Goal: Task Accomplishment & Management: Manage account settings

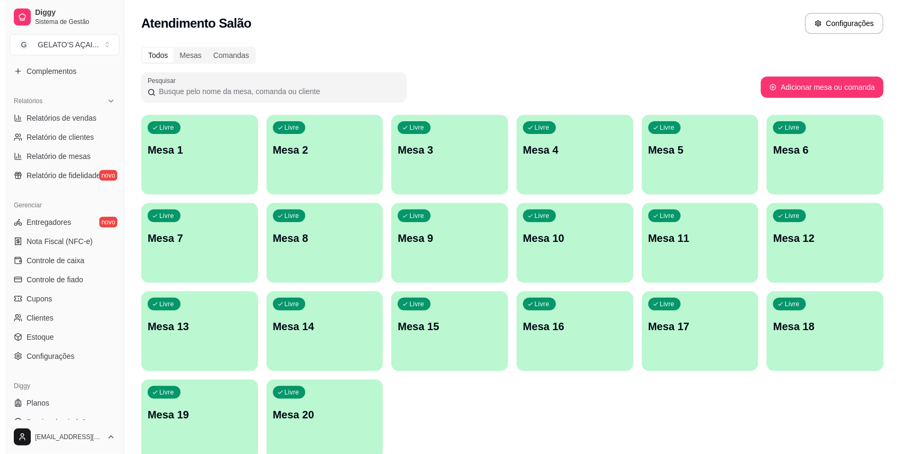
scroll to position [311, 0]
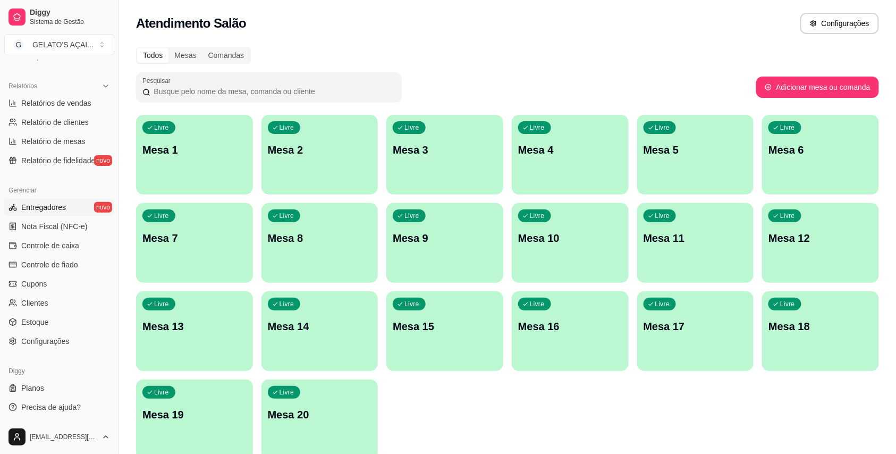
click at [40, 207] on span "Entregadores" at bounding box center [43, 207] width 45 height 11
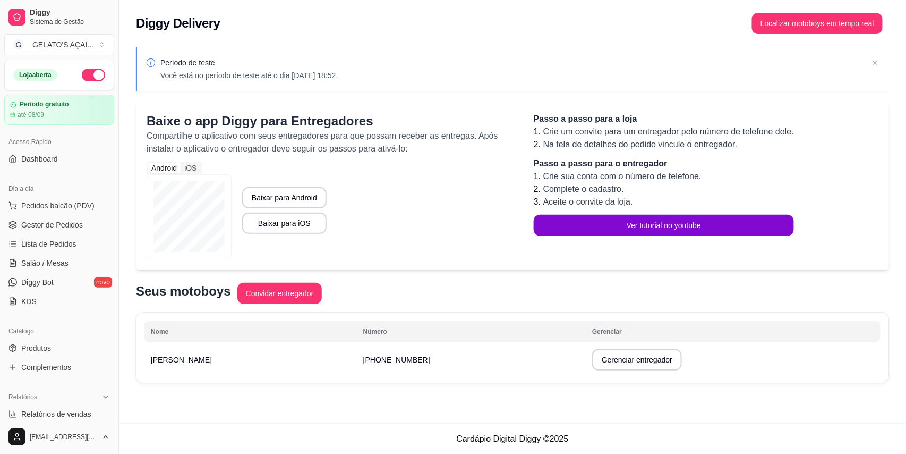
click at [56, 234] on ul "Pedidos balcão (PDV) Gestor de Pedidos Lista de Pedidos Salão / Mesas Diggy Bot…" at bounding box center [59, 253] width 110 height 113
click at [28, 224] on span "Gestor de Pedidos" at bounding box center [52, 224] width 62 height 11
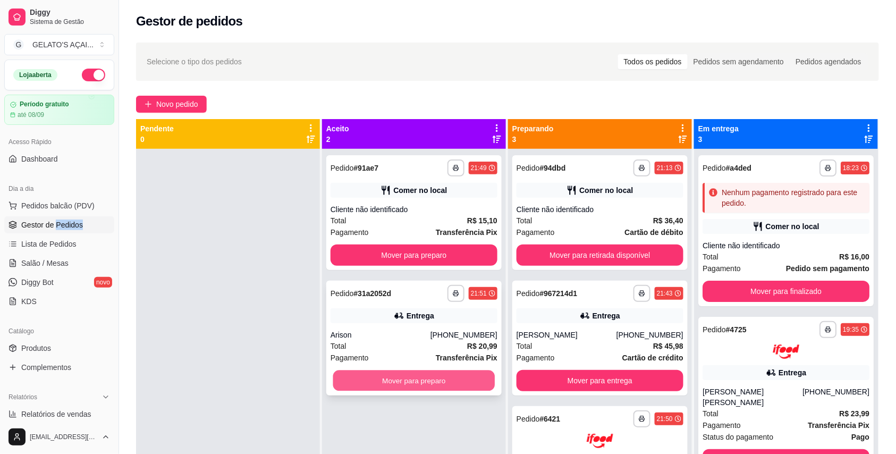
click at [464, 377] on button "Mover para preparo" at bounding box center [414, 380] width 162 height 21
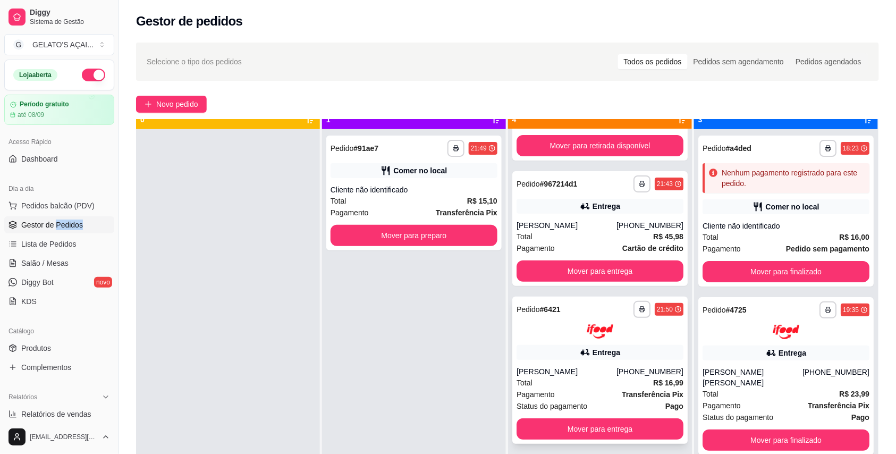
scroll to position [30, 0]
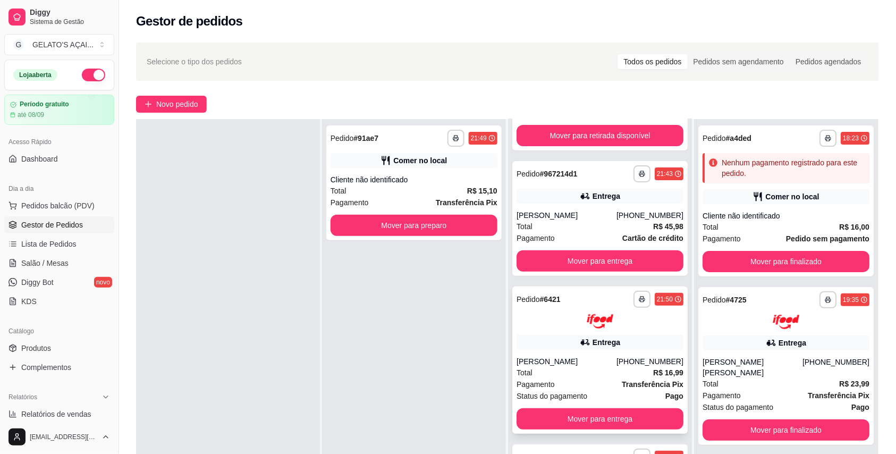
click at [590, 369] on div "Total R$ 16,99" at bounding box center [599, 373] width 167 height 12
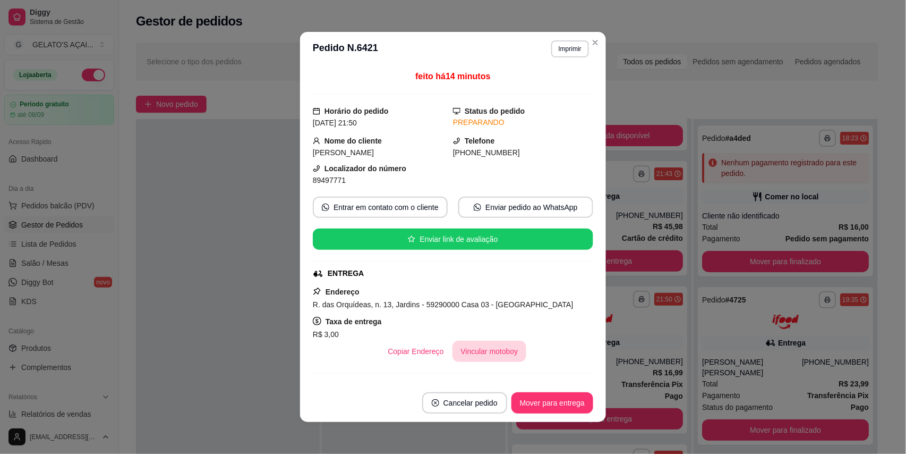
click at [472, 348] on button "Vincular motoboy" at bounding box center [490, 350] width 74 height 21
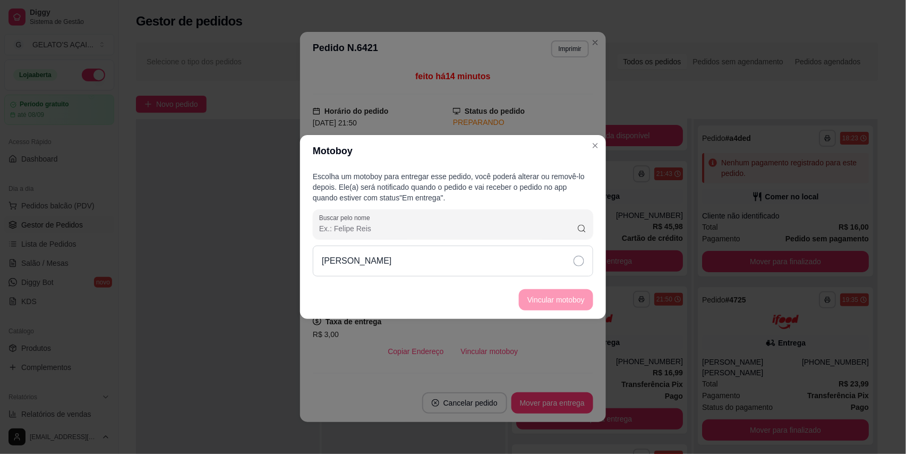
click at [465, 249] on div "[PERSON_NAME]" at bounding box center [453, 260] width 280 height 31
click at [565, 303] on button "Vincular motoboy" at bounding box center [556, 299] width 74 height 21
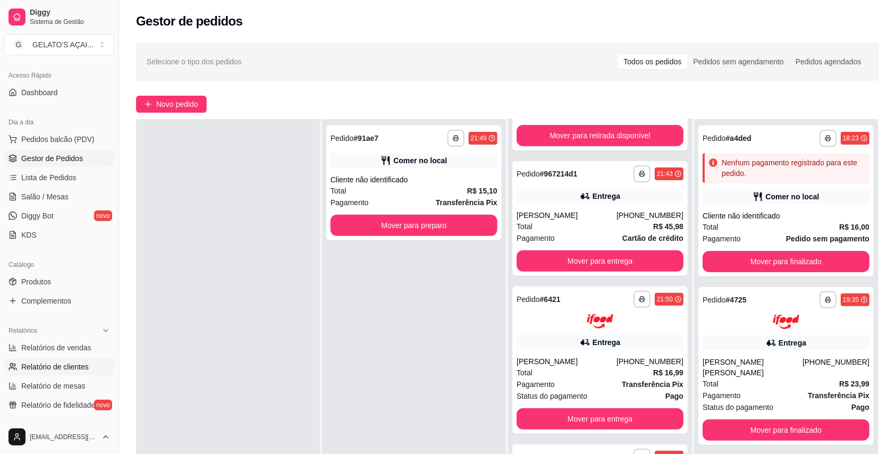
scroll to position [94, 0]
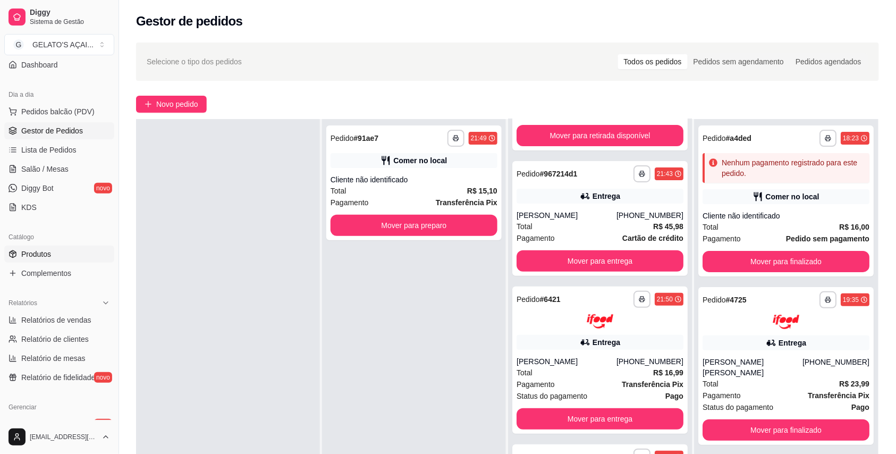
click at [44, 254] on span "Produtos" at bounding box center [36, 254] width 30 height 11
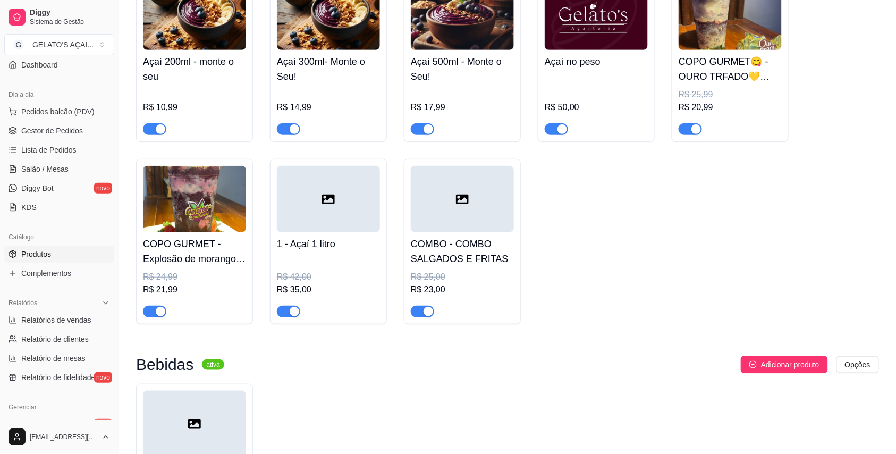
scroll to position [189, 0]
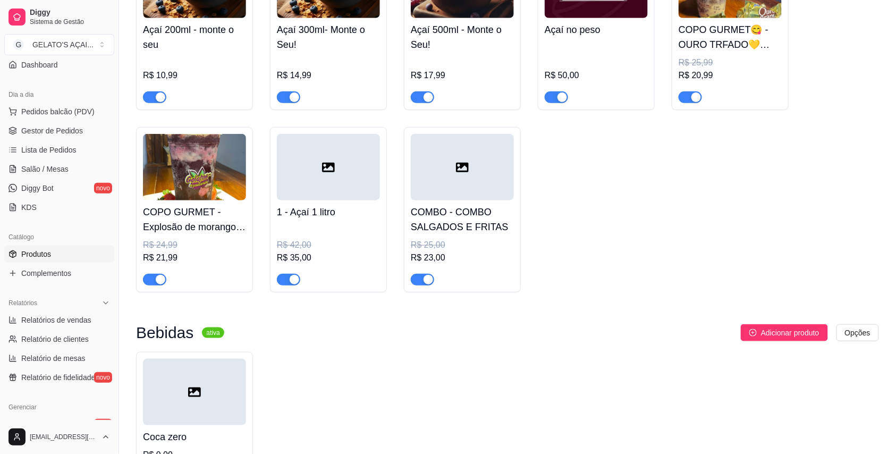
click at [157, 284] on div "button" at bounding box center [161, 280] width 10 height 10
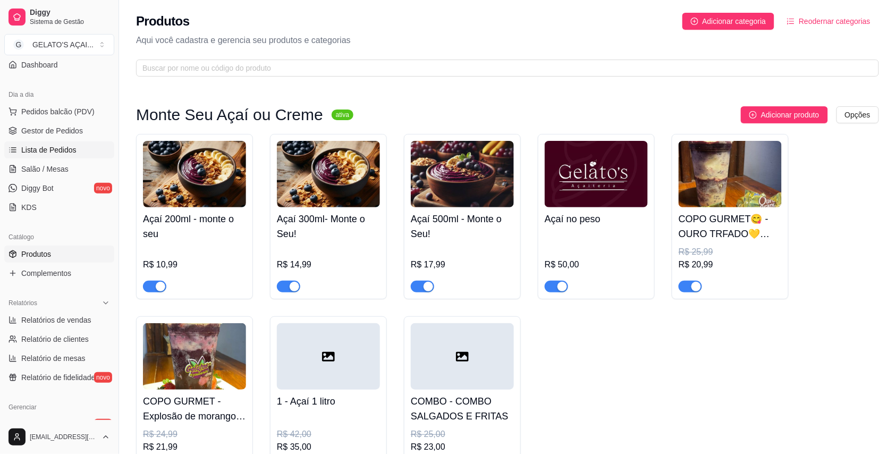
scroll to position [0, 0]
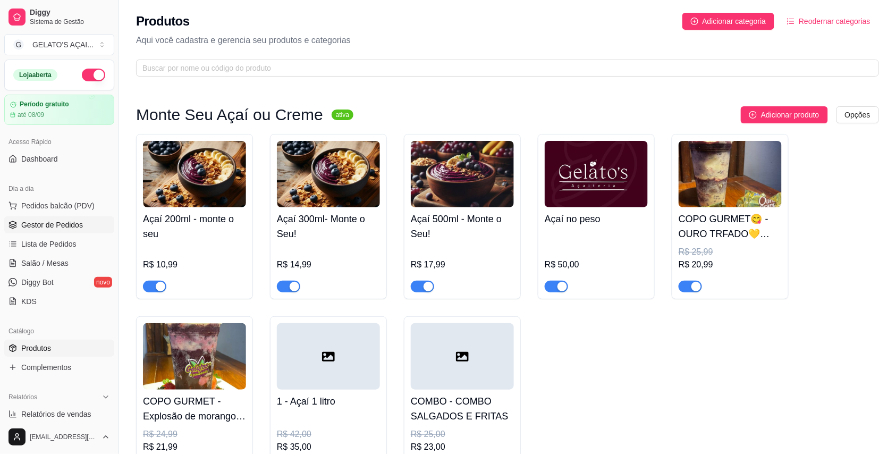
click at [61, 226] on span "Gestor de Pedidos" at bounding box center [52, 224] width 62 height 11
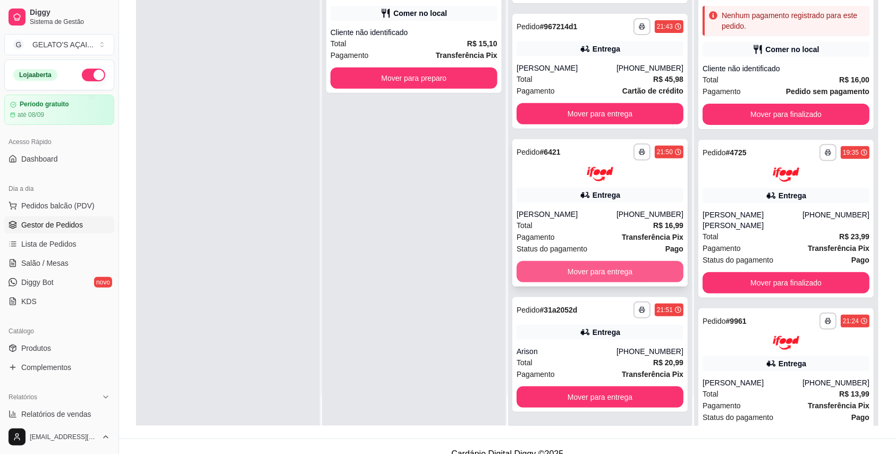
scroll to position [162, 0]
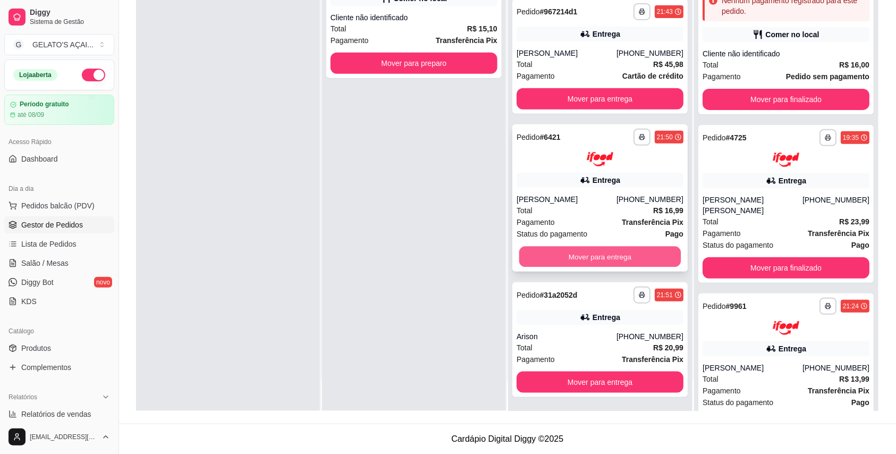
click at [591, 258] on button "Mover para entrega" at bounding box center [600, 256] width 162 height 21
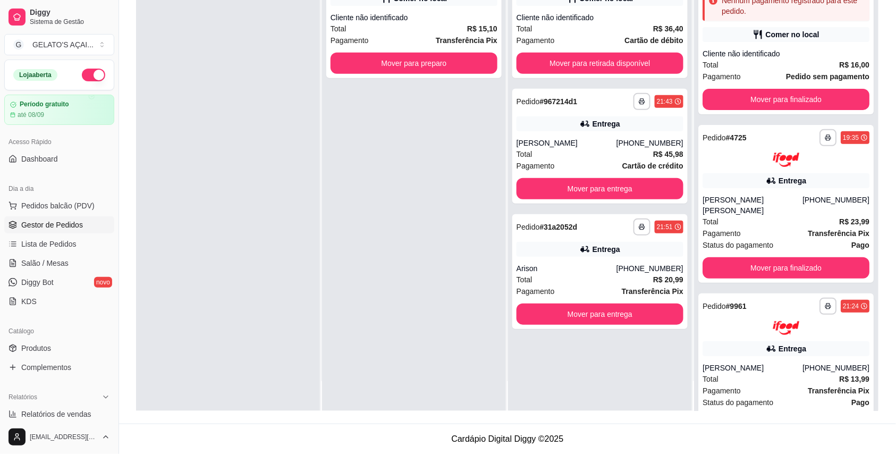
scroll to position [0, 0]
click at [601, 306] on button "Mover para entrega" at bounding box center [600, 314] width 162 height 21
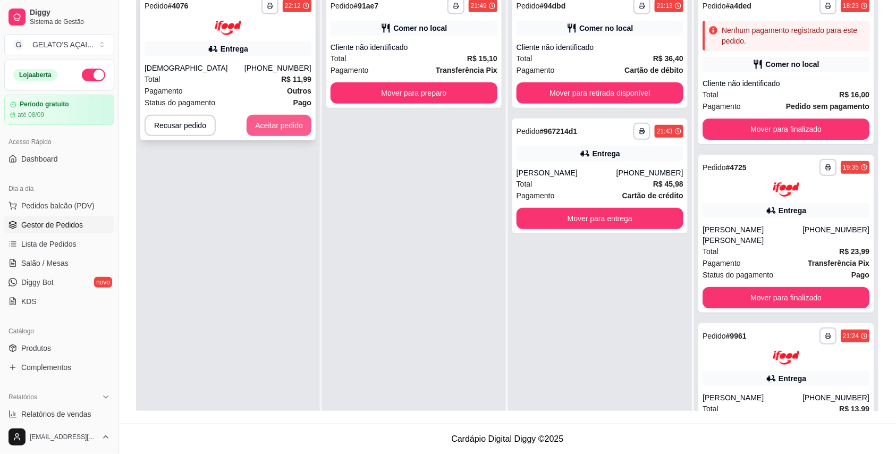
click at [286, 121] on button "Aceitar pedido" at bounding box center [278, 125] width 65 height 21
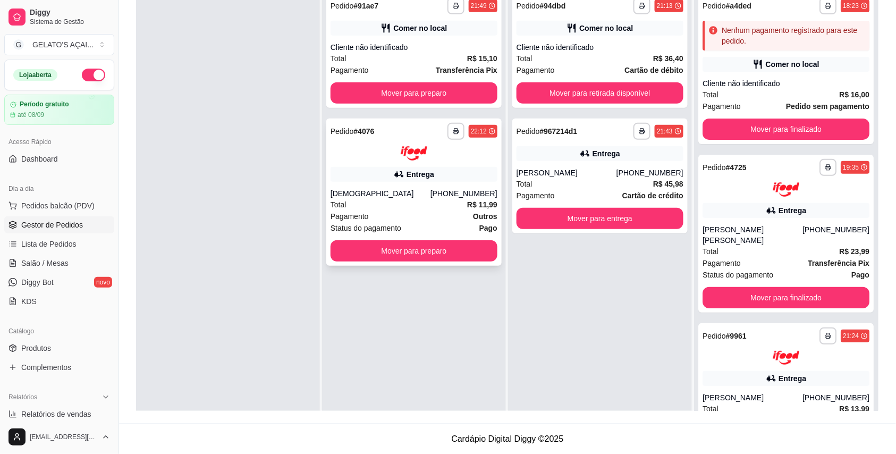
click at [439, 157] on div at bounding box center [413, 153] width 167 height 14
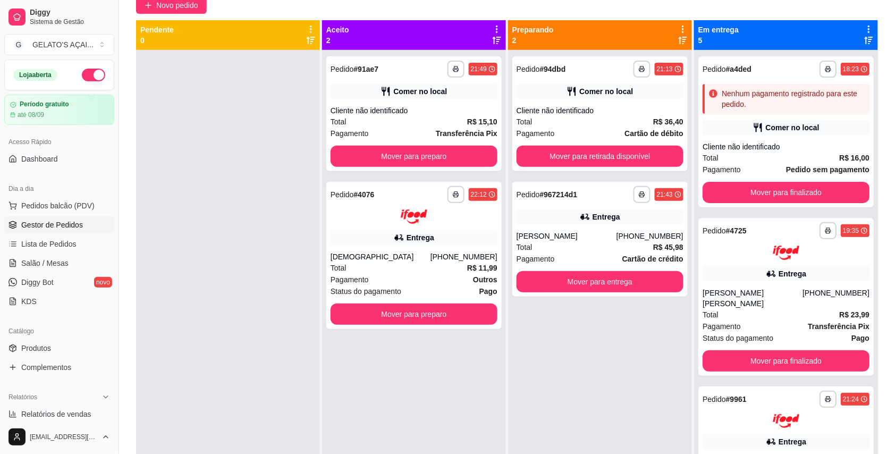
scroll to position [68, 0]
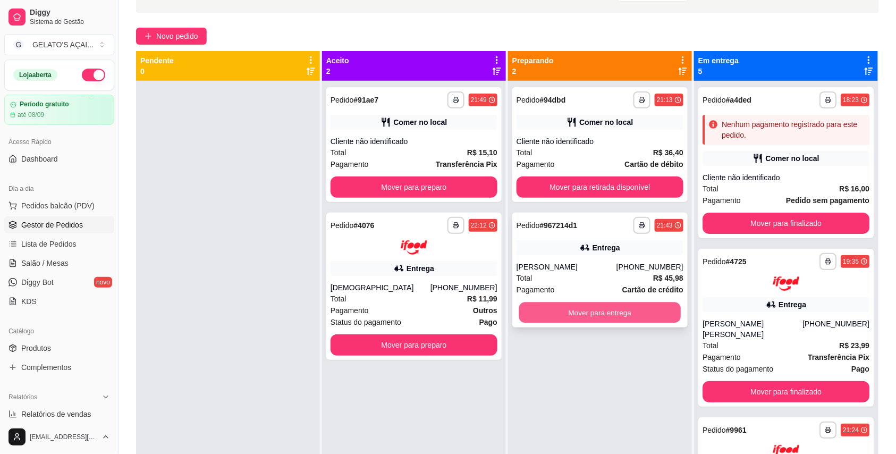
click at [536, 308] on button "Mover para entrega" at bounding box center [600, 312] width 162 height 21
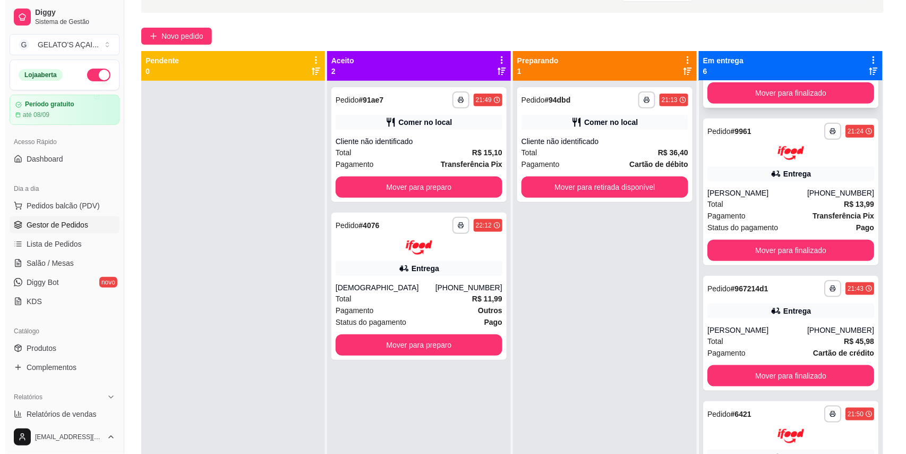
scroll to position [377, 0]
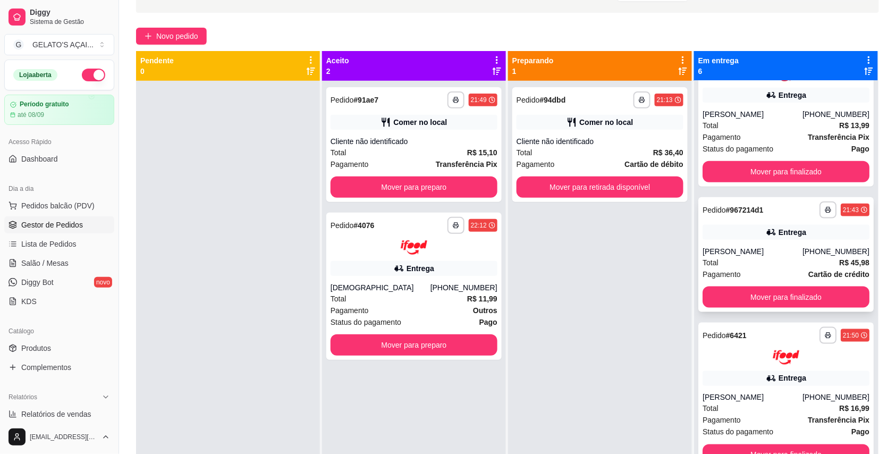
click at [768, 279] on div "Pagamento Cartão de crédito" at bounding box center [785, 274] width 167 height 12
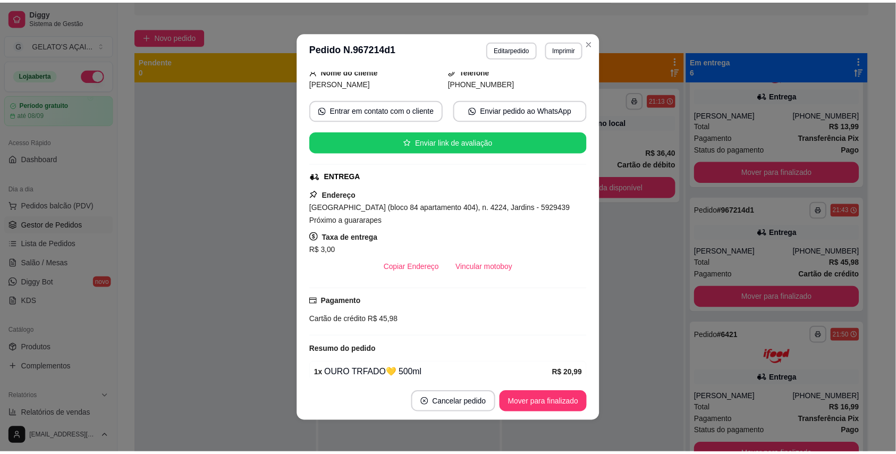
scroll to position [189, 0]
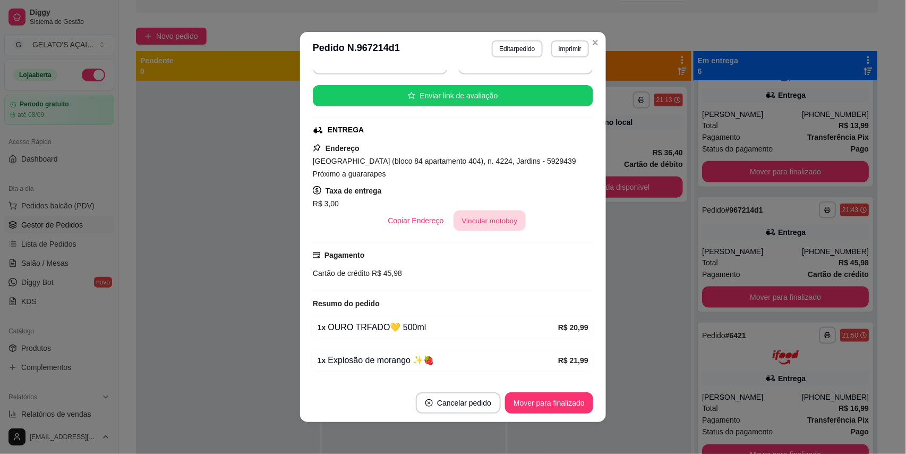
click at [481, 226] on button "Vincular motoboy" at bounding box center [490, 220] width 72 height 21
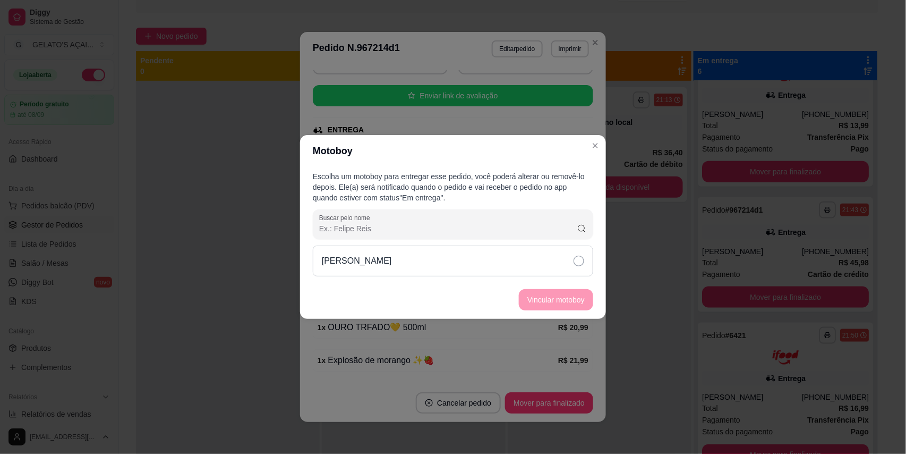
click at [564, 256] on div "[PERSON_NAME]" at bounding box center [453, 260] width 280 height 31
click at [570, 294] on button "Vincular motoboy" at bounding box center [556, 299] width 74 height 21
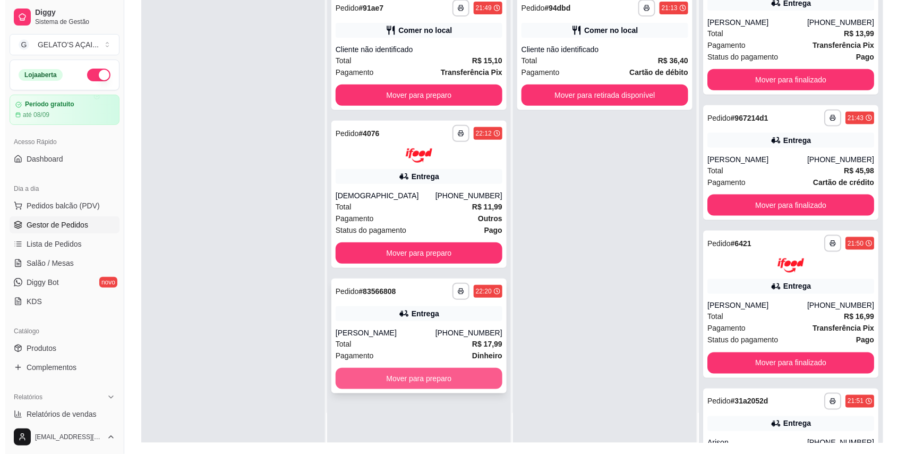
scroll to position [162, 0]
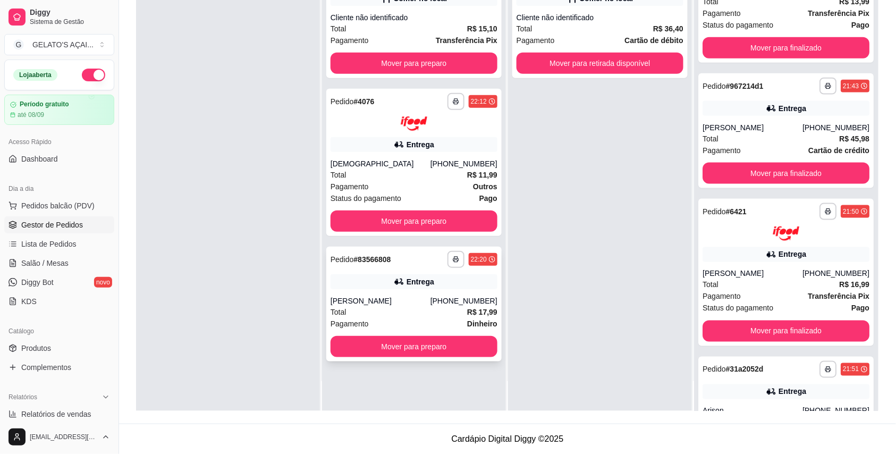
click at [442, 315] on div "Total R$ 17,99" at bounding box center [413, 312] width 167 height 12
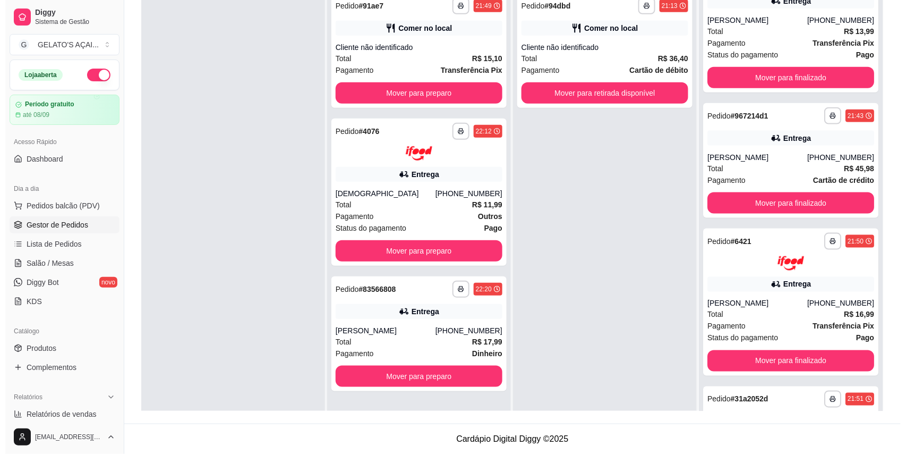
scroll to position [0, 0]
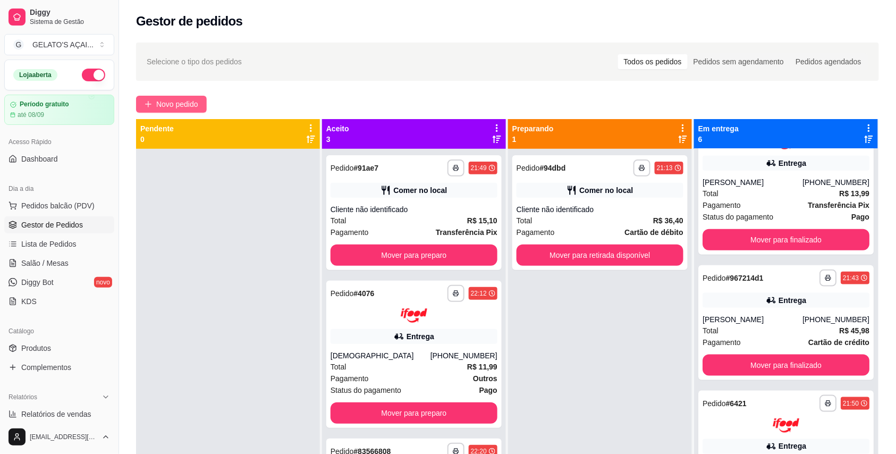
click at [183, 105] on span "Novo pedido" at bounding box center [177, 104] width 42 height 12
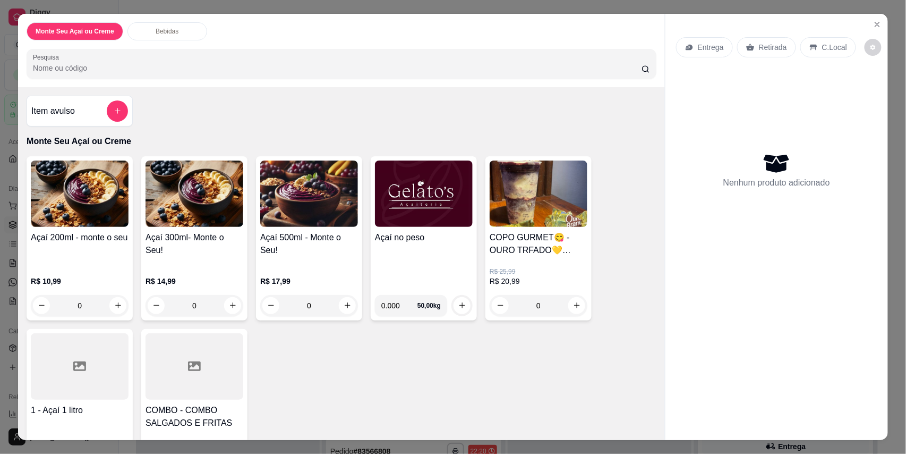
click at [427, 240] on h4 "Açaí no peso" at bounding box center [424, 237] width 98 height 13
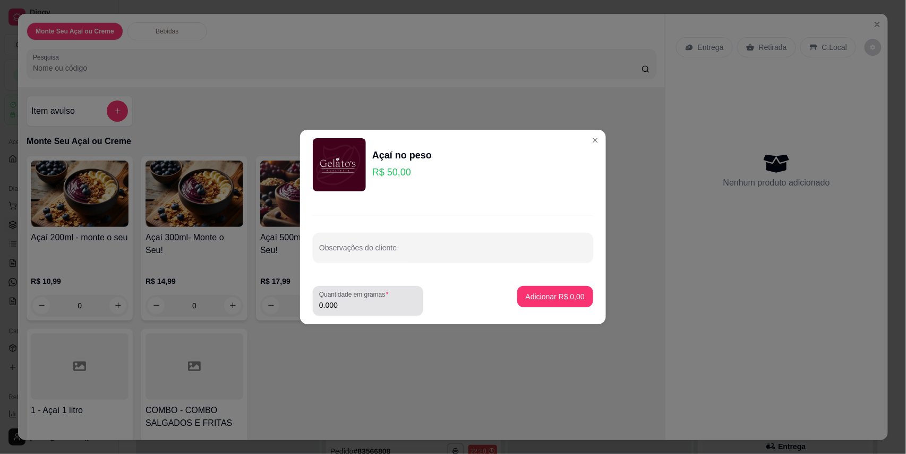
click at [346, 311] on div "0.000" at bounding box center [368, 300] width 98 height 21
type input "0.472"
click at [542, 295] on p "Adicionar R$ 23,60" at bounding box center [553, 296] width 63 height 11
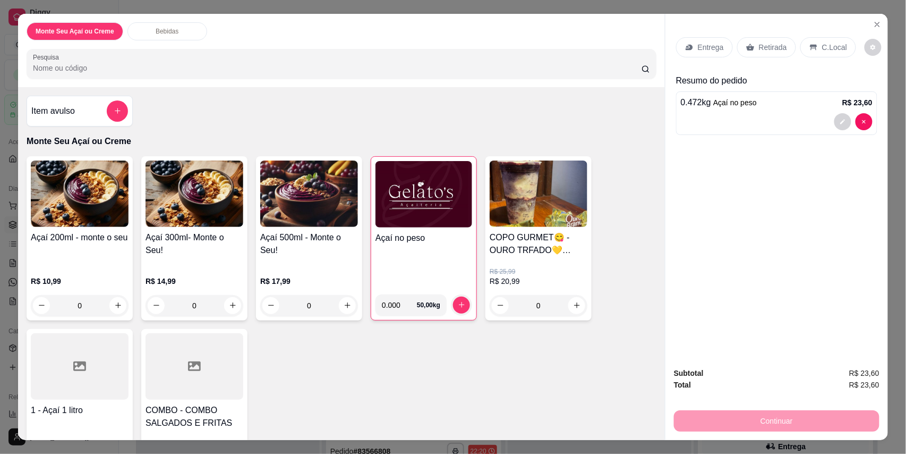
scroll to position [94, 0]
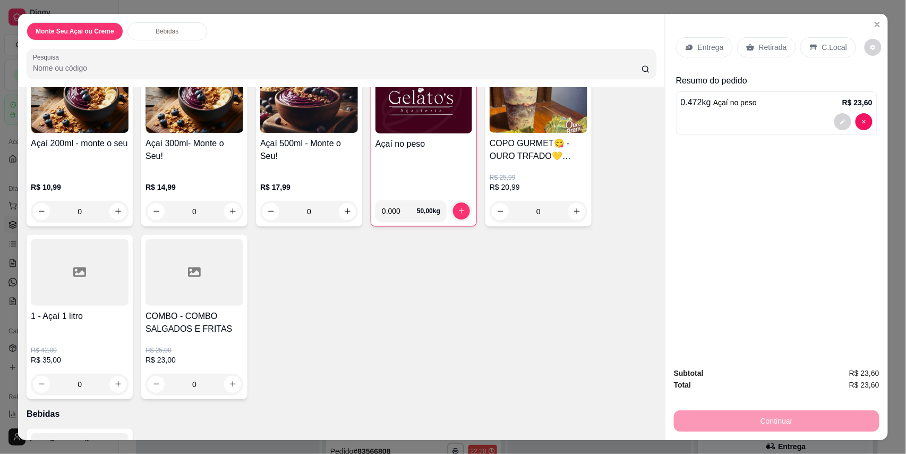
click at [191, 321] on h4 "COMBO - COMBO SALGADOS E FRITAS" at bounding box center [195, 322] width 98 height 25
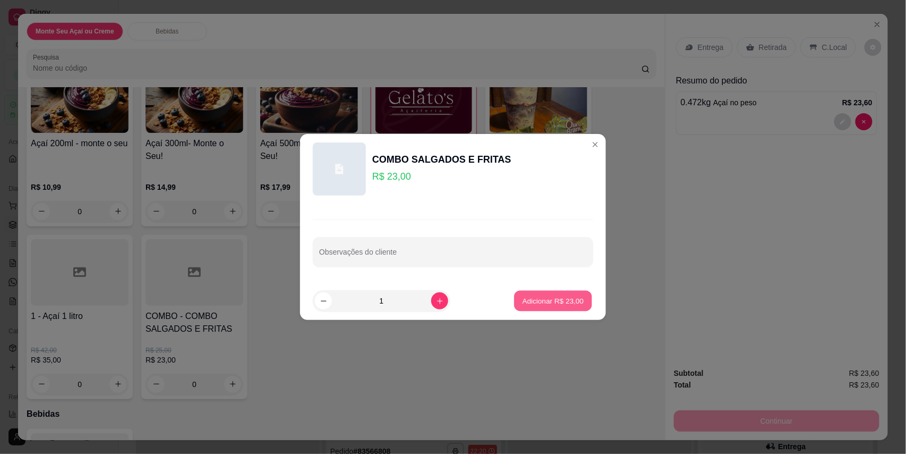
click at [535, 303] on p "Adicionar R$ 23,00" at bounding box center [554, 300] width 62 height 10
type input "1"
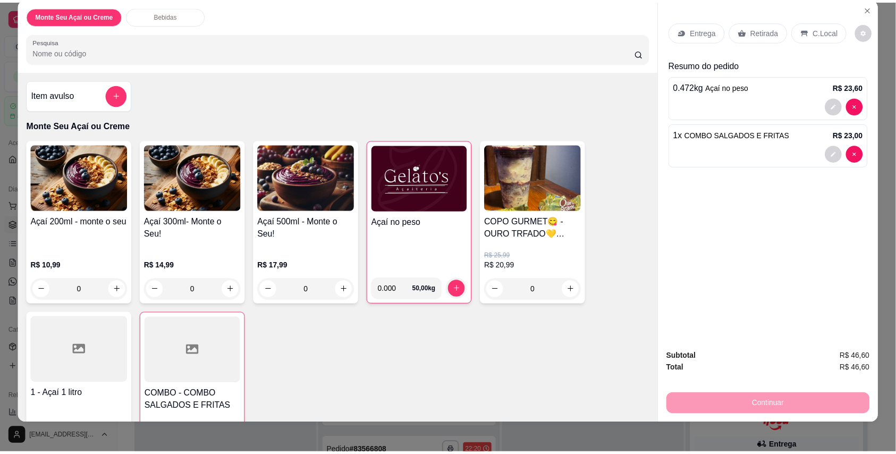
scroll to position [20, 0]
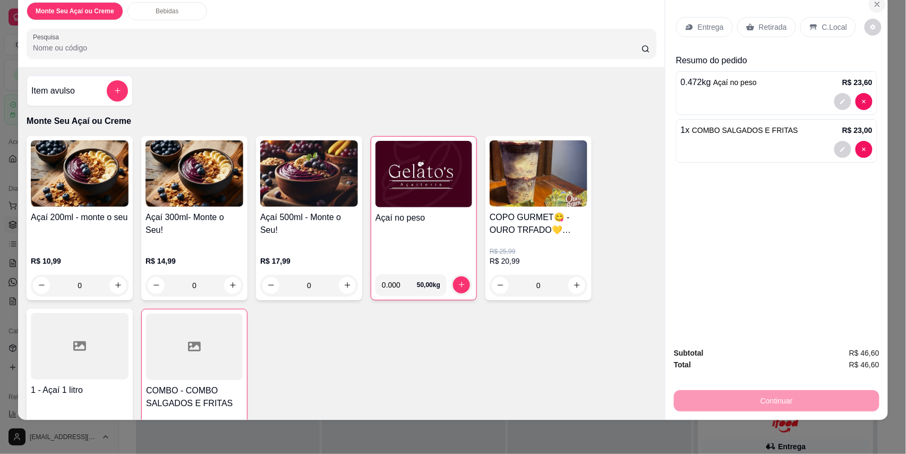
click at [878, 7] on button "Close" at bounding box center [877, 4] width 17 height 17
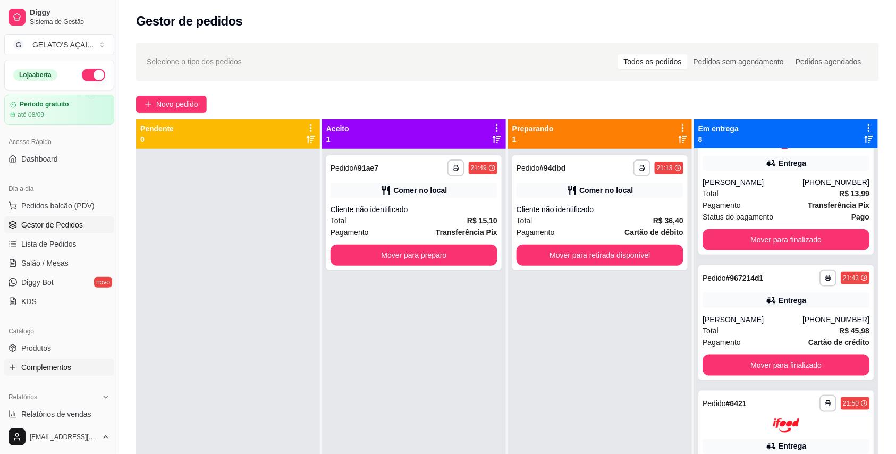
click at [44, 374] on link "Complementos" at bounding box center [59, 367] width 110 height 17
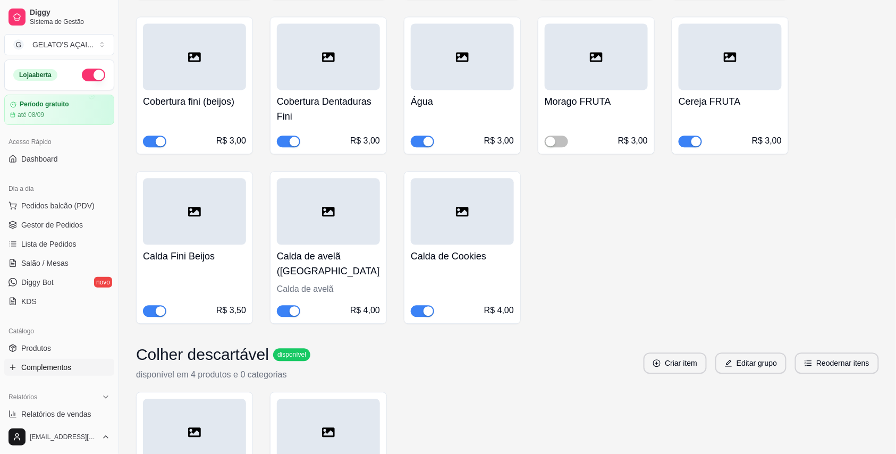
scroll to position [2162, 0]
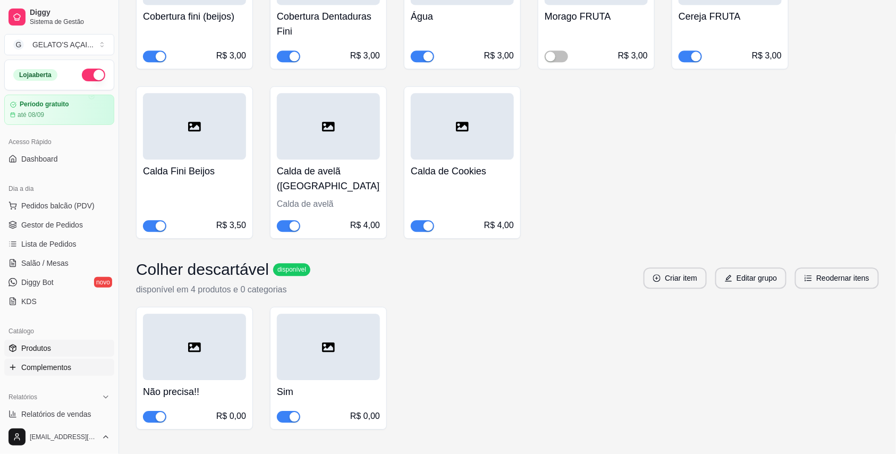
click at [56, 348] on link "Produtos" at bounding box center [59, 347] width 110 height 17
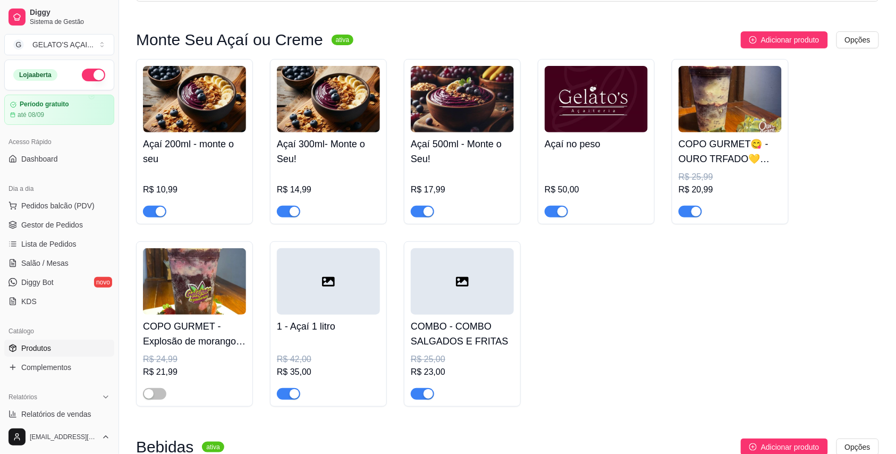
scroll to position [94, 0]
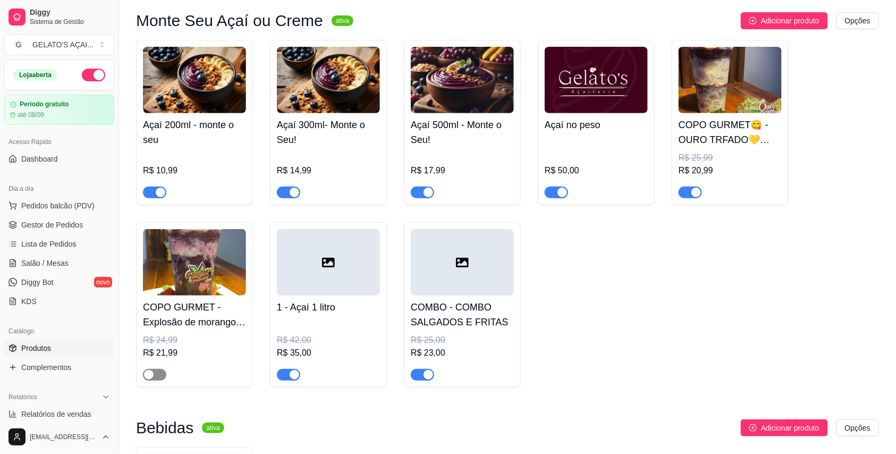
click at [159, 376] on span "button" at bounding box center [154, 375] width 23 height 12
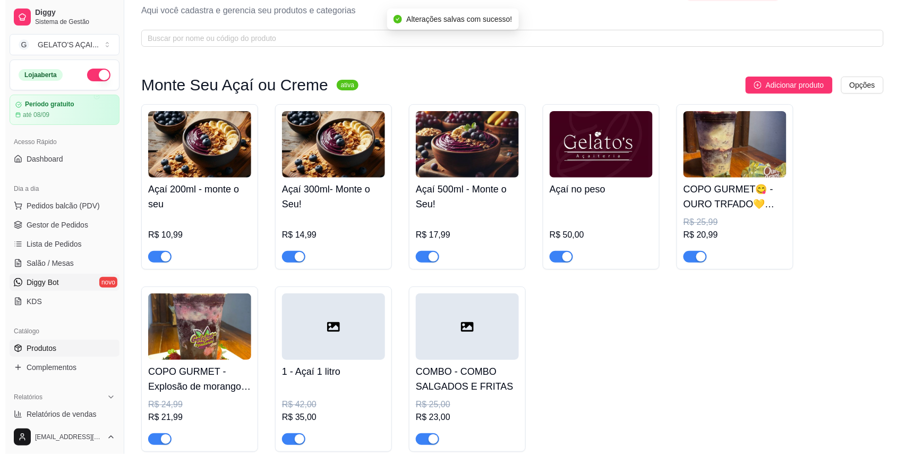
scroll to position [0, 0]
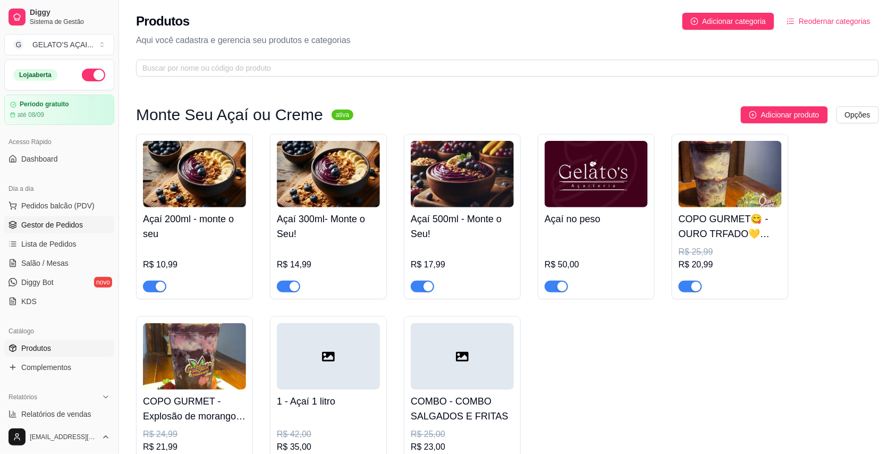
click at [57, 222] on span "Gestor de Pedidos" at bounding box center [52, 224] width 62 height 11
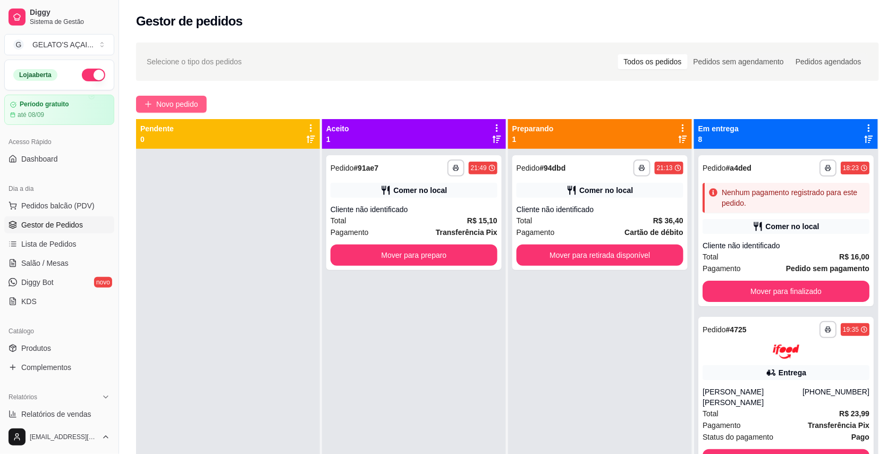
click at [170, 100] on span "Novo pedido" at bounding box center [177, 104] width 42 height 12
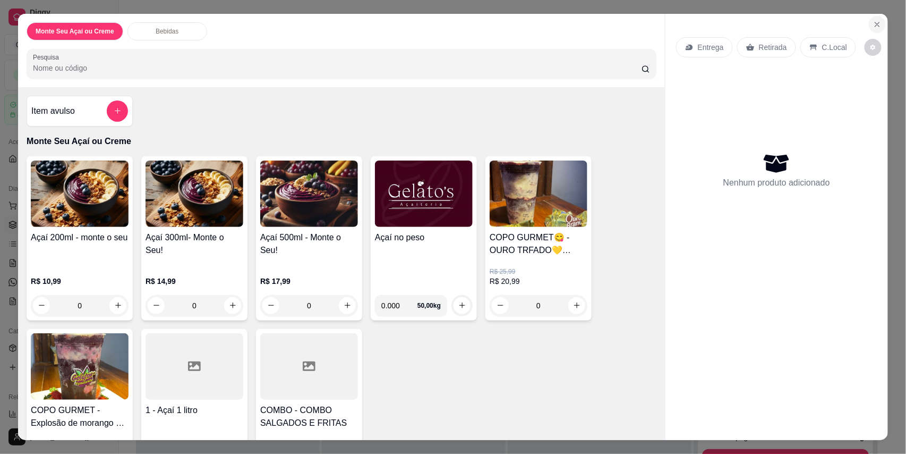
click at [873, 28] on icon "Close" at bounding box center [877, 24] width 8 height 8
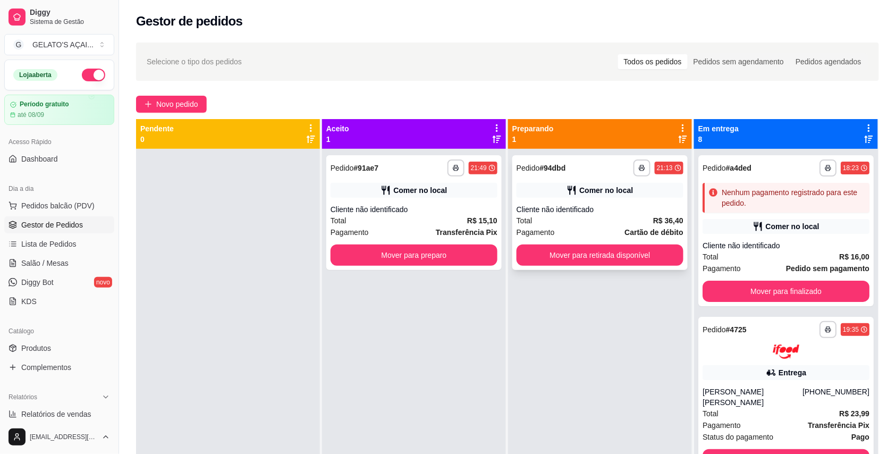
click at [566, 218] on div "Total R$ 36,40" at bounding box center [599, 221] width 167 height 12
click at [156, 100] on span "Novo pedido" at bounding box center [177, 104] width 42 height 12
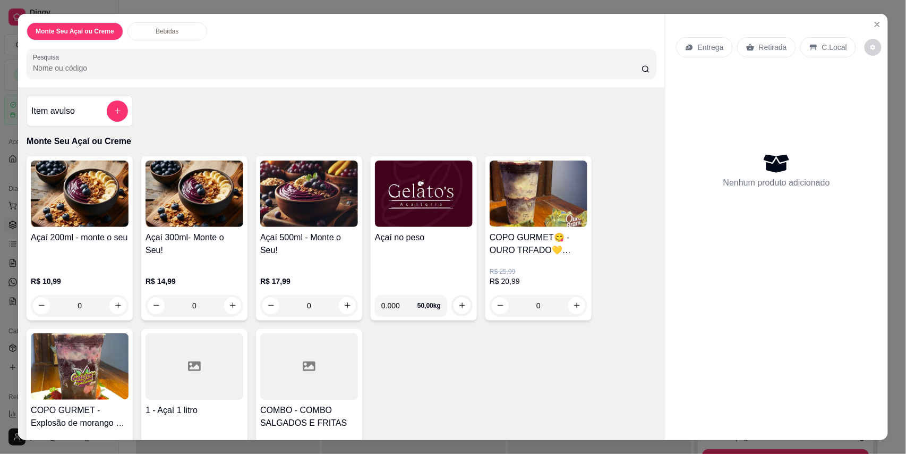
click at [395, 241] on h4 "Açaí no peso" at bounding box center [424, 237] width 98 height 13
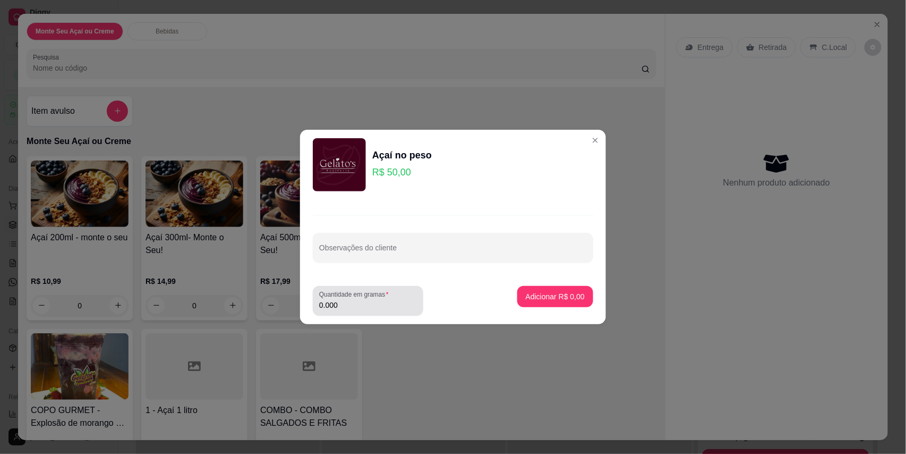
click at [357, 313] on div "Quantidade em gramas 0.000" at bounding box center [368, 301] width 110 height 30
click at [358, 313] on div "Quantidade em gramas 0.000" at bounding box center [368, 301] width 110 height 30
type input "0.474"
click at [556, 301] on p "Adicionar R$ 23,70" at bounding box center [554, 296] width 62 height 10
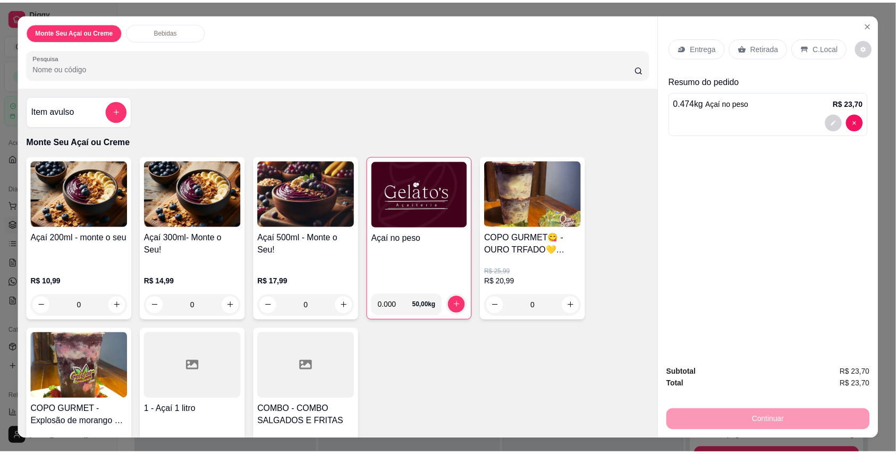
scroll to position [189, 0]
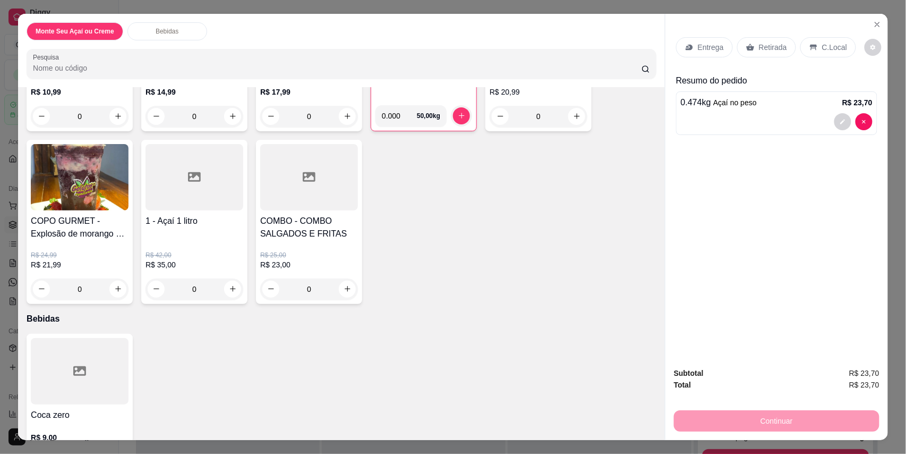
click at [79, 222] on h4 "COPO GURMET - Explosão de morango ✨🍓" at bounding box center [80, 227] width 98 height 25
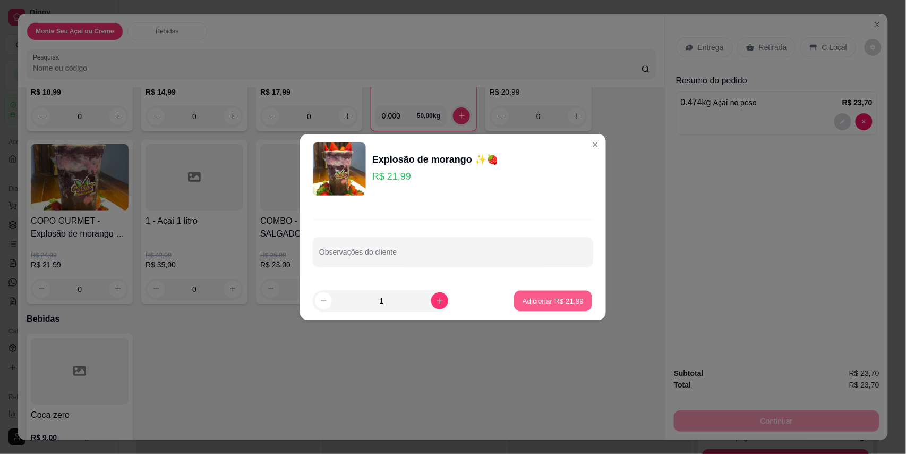
click at [564, 296] on p "Adicionar R$ 21,99" at bounding box center [554, 300] width 62 height 10
type input "1"
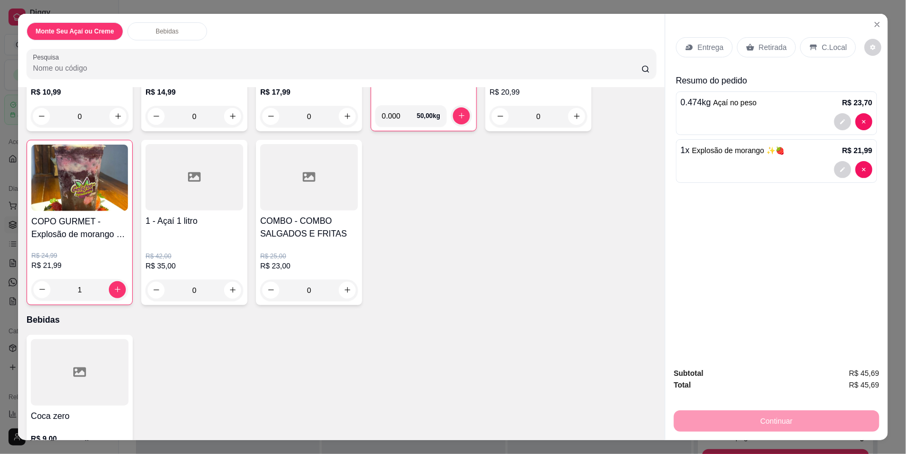
click at [300, 187] on div at bounding box center [309, 177] width 98 height 66
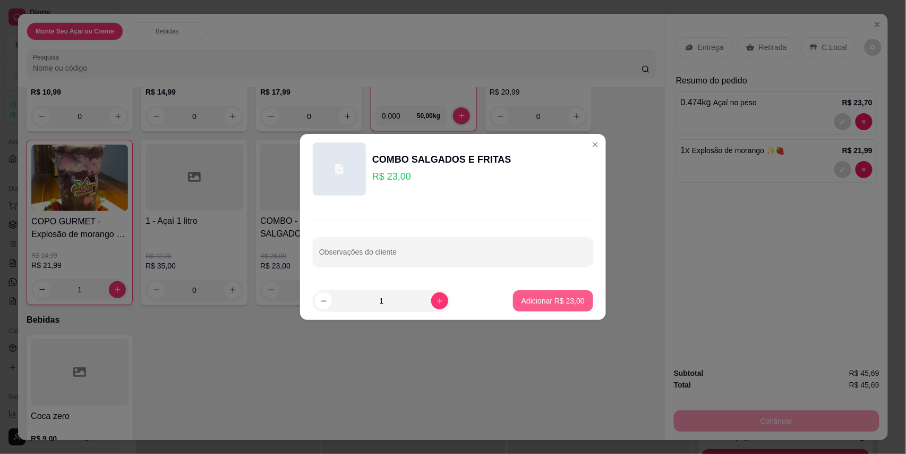
click at [559, 306] on button "Adicionar R$ 23,00" at bounding box center [553, 300] width 80 height 21
type input "1"
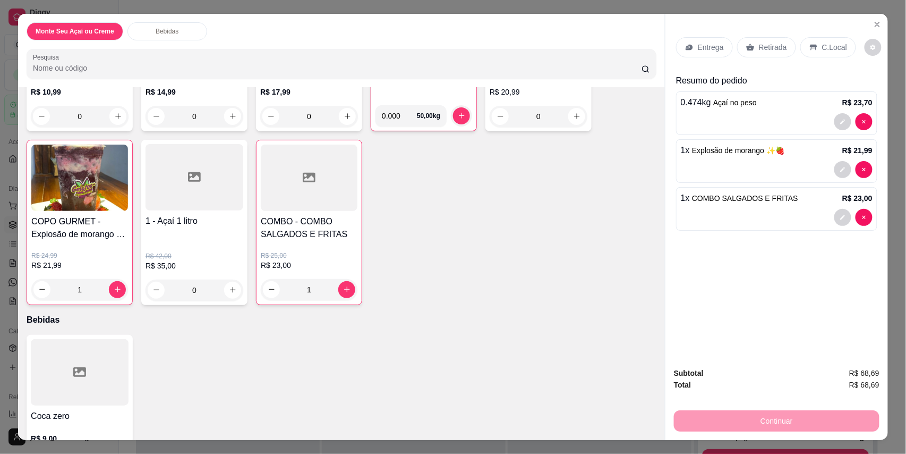
click at [831, 51] on p "C.Local" at bounding box center [834, 47] width 25 height 11
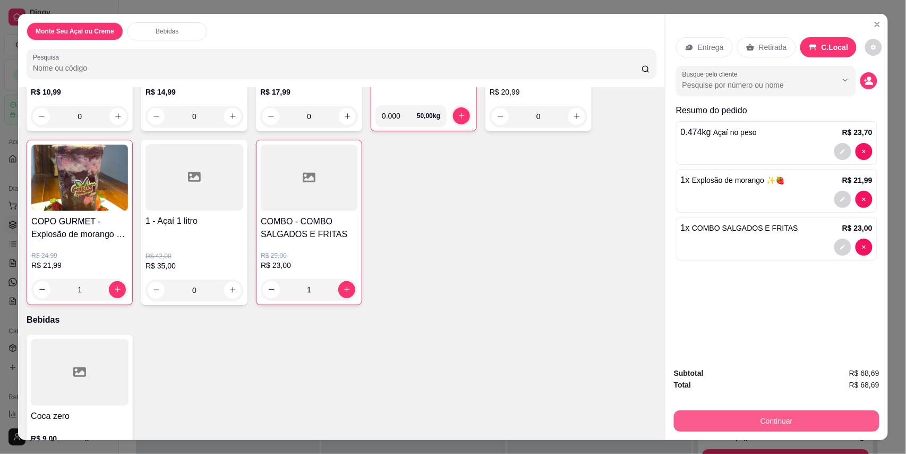
click at [756, 419] on button "Continuar" at bounding box center [777, 420] width 206 height 21
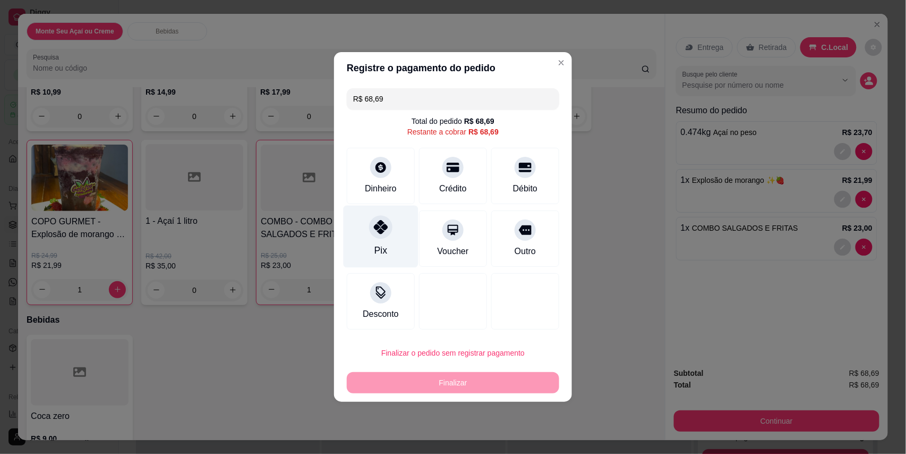
click at [363, 241] on div "Pix" at bounding box center [381, 237] width 75 height 62
type input "R$ 0,00"
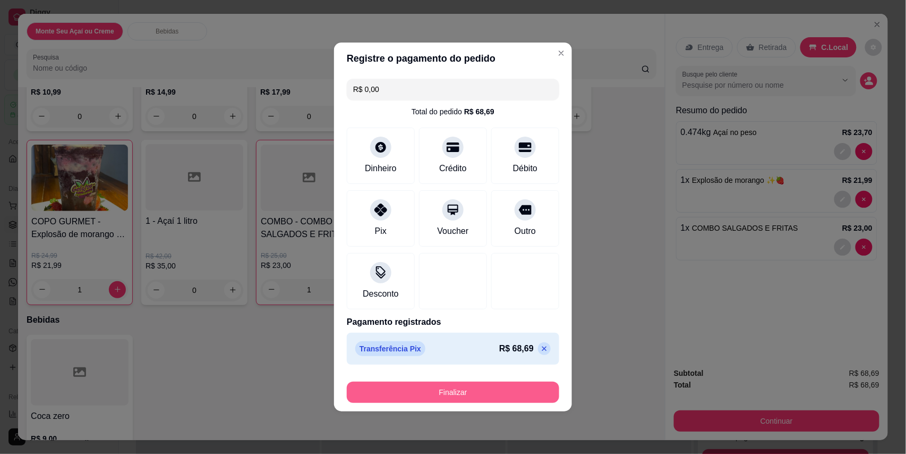
click at [417, 392] on button "Finalizar" at bounding box center [453, 391] width 212 height 21
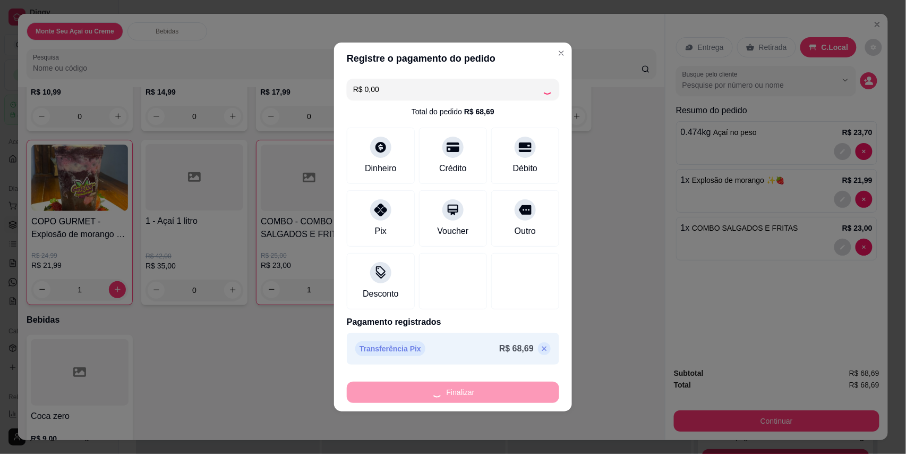
type input "0"
type input "-R$ 68,69"
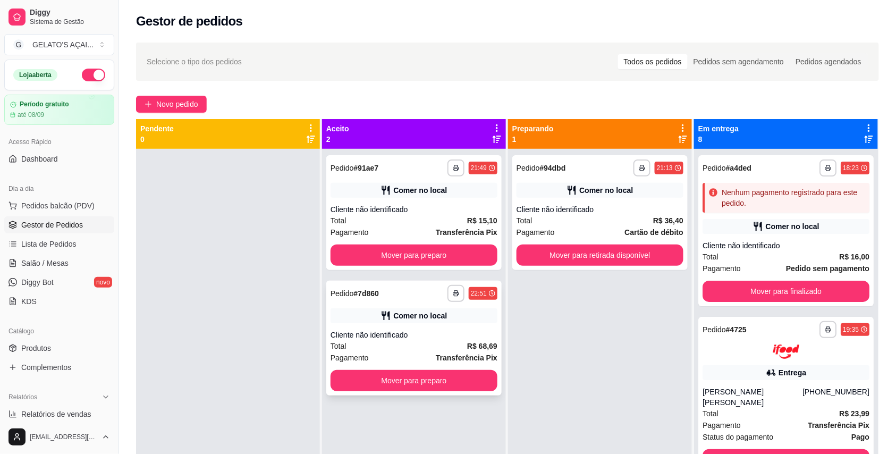
click at [395, 325] on div "**********" at bounding box center [413, 337] width 175 height 115
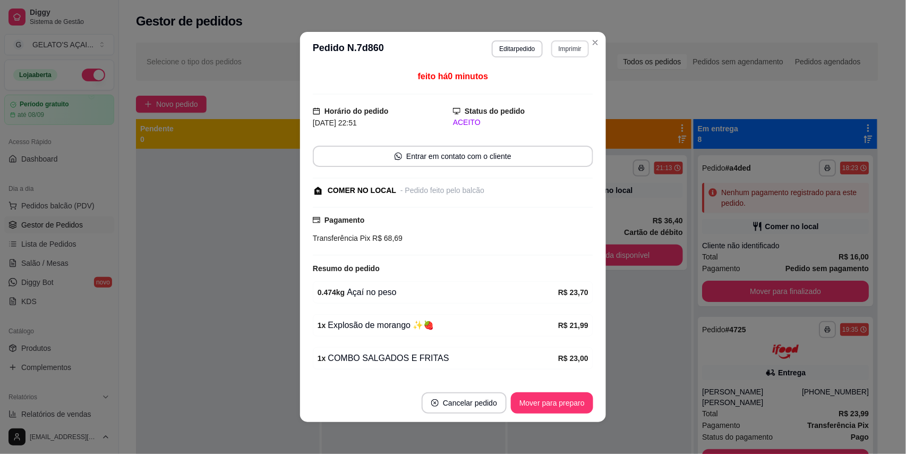
click at [570, 52] on button "Imprimir" at bounding box center [570, 48] width 38 height 17
click at [547, 86] on button "IMPRESSORA" at bounding box center [546, 86] width 74 height 16
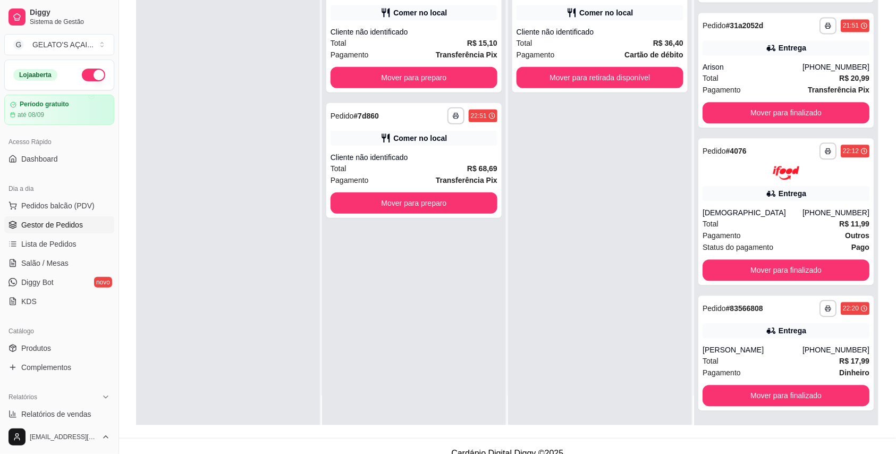
scroll to position [162, 0]
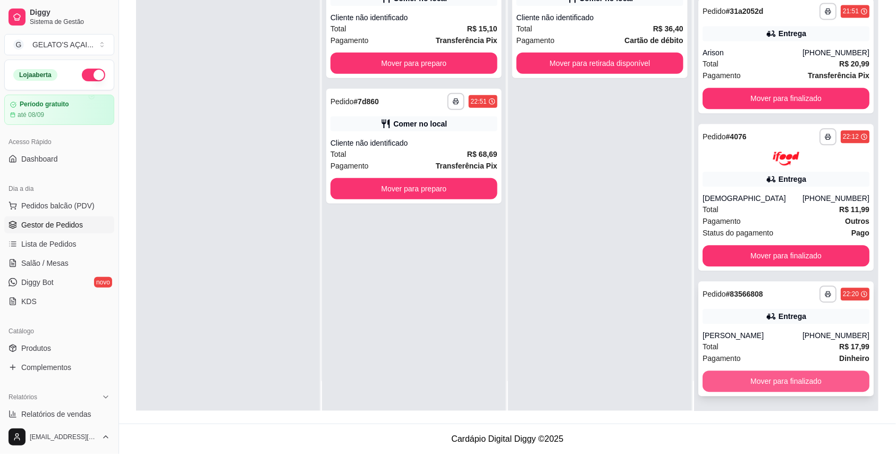
click at [722, 381] on button "Mover para finalizado" at bounding box center [785, 380] width 167 height 21
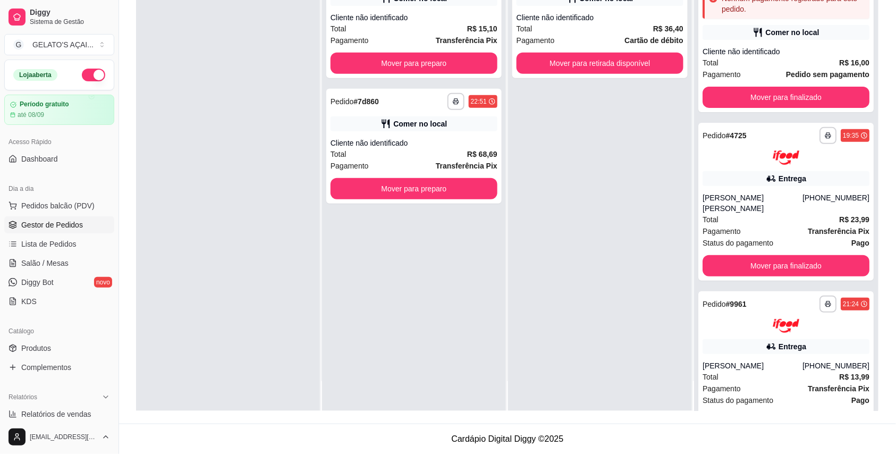
scroll to position [0, 0]
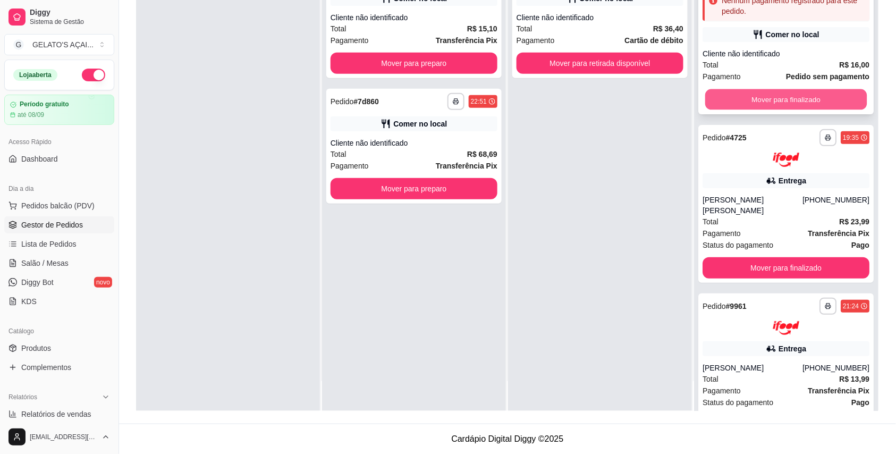
click at [752, 97] on button "Mover para finalizado" at bounding box center [786, 99] width 162 height 21
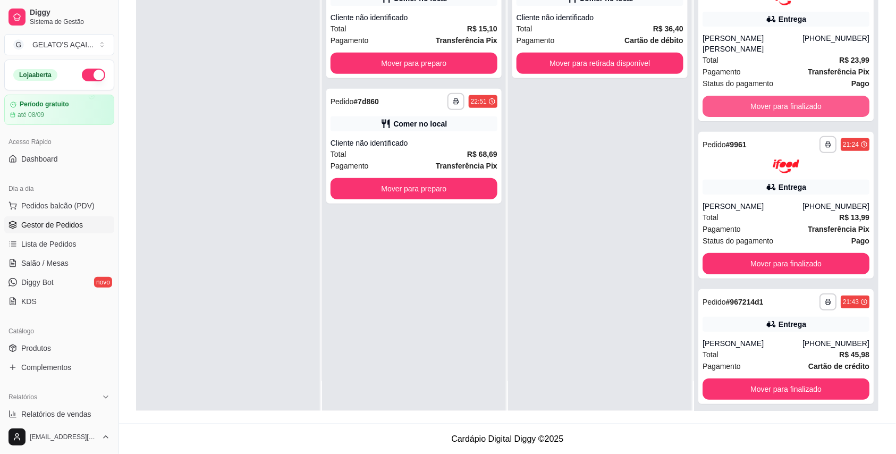
click at [752, 97] on button "Mover para finalizado" at bounding box center [785, 106] width 167 height 21
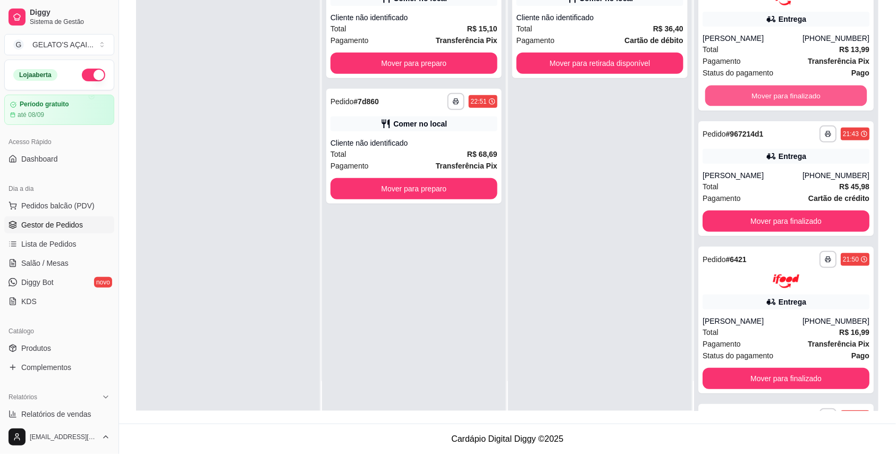
click at [752, 97] on button "Mover para finalizado" at bounding box center [786, 95] width 162 height 21
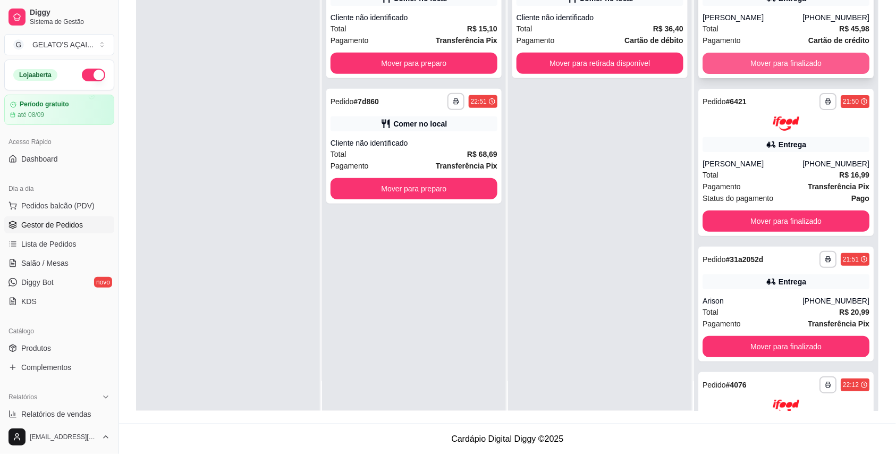
click at [765, 65] on button "Mover para finalizado" at bounding box center [785, 63] width 167 height 21
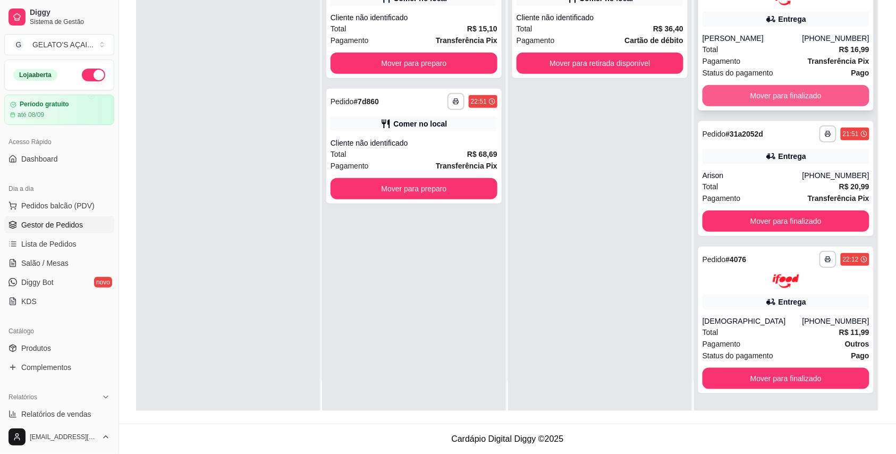
click at [751, 97] on button "Mover para finalizado" at bounding box center [785, 95] width 167 height 21
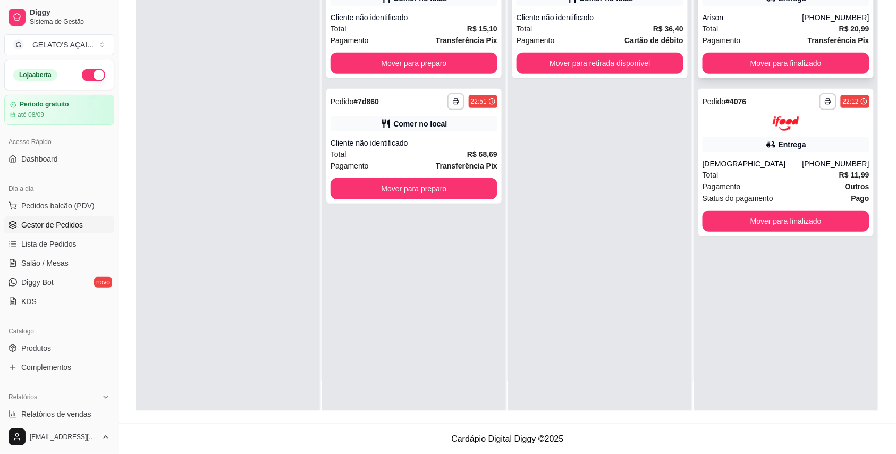
click at [764, 70] on button "Mover para finalizado" at bounding box center [785, 63] width 167 height 21
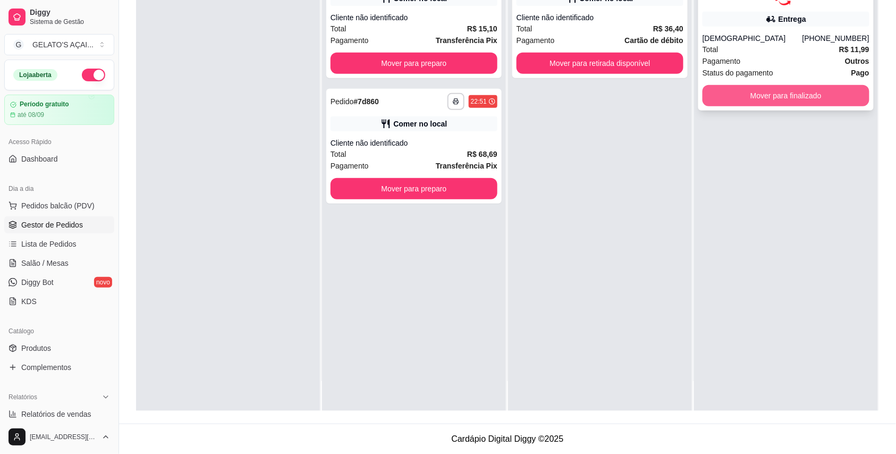
click at [744, 97] on button "Mover para finalizado" at bounding box center [785, 95] width 167 height 21
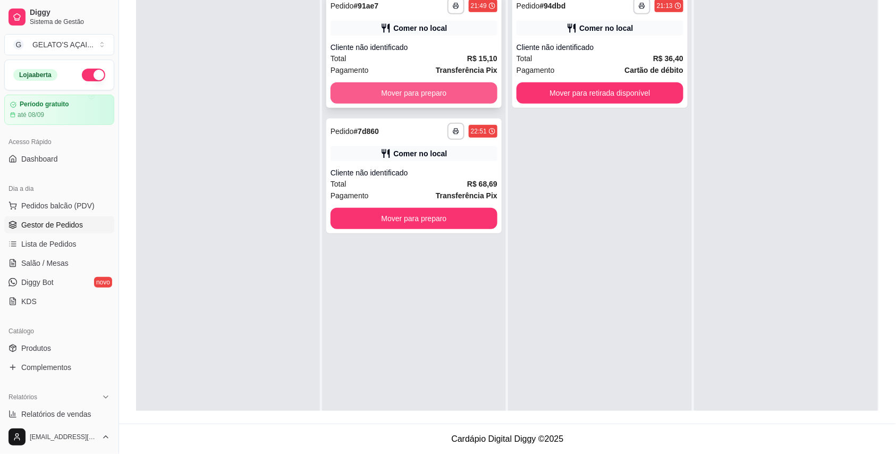
click at [462, 90] on button "Mover para preparo" at bounding box center [413, 92] width 167 height 21
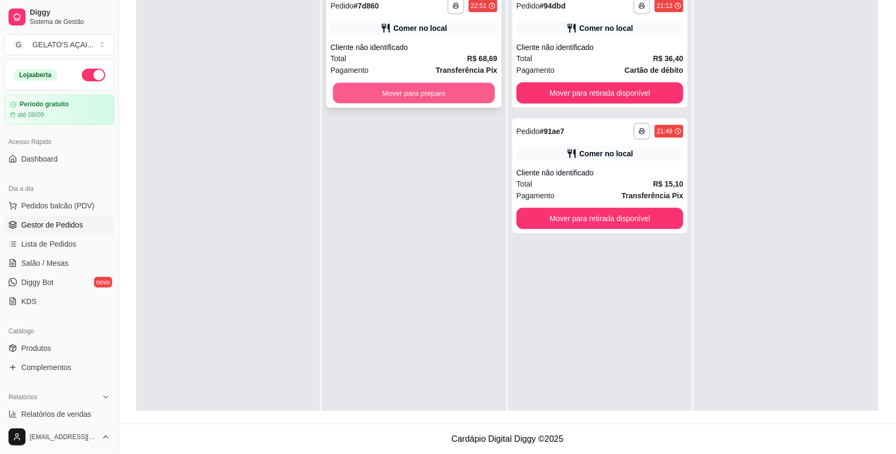
click at [457, 90] on button "Mover para preparo" at bounding box center [414, 93] width 162 height 21
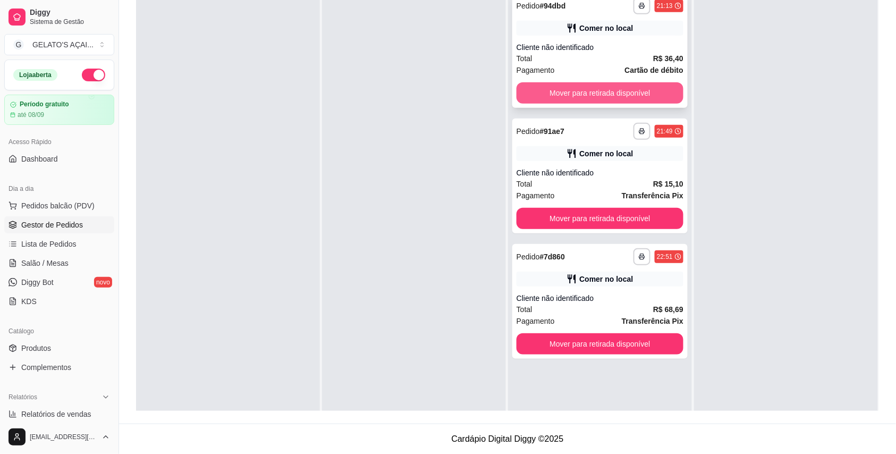
click at [576, 89] on button "Mover para retirada disponível" at bounding box center [599, 92] width 167 height 21
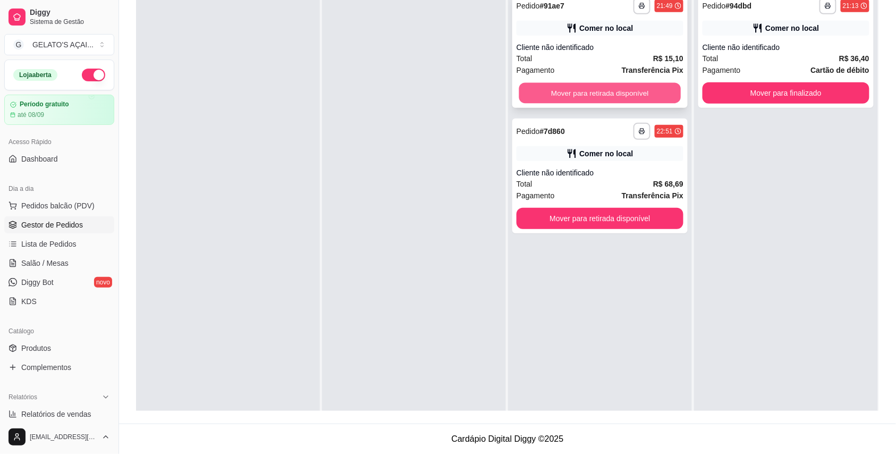
click at [576, 96] on button "Mover para retirada disponível" at bounding box center [600, 93] width 162 height 21
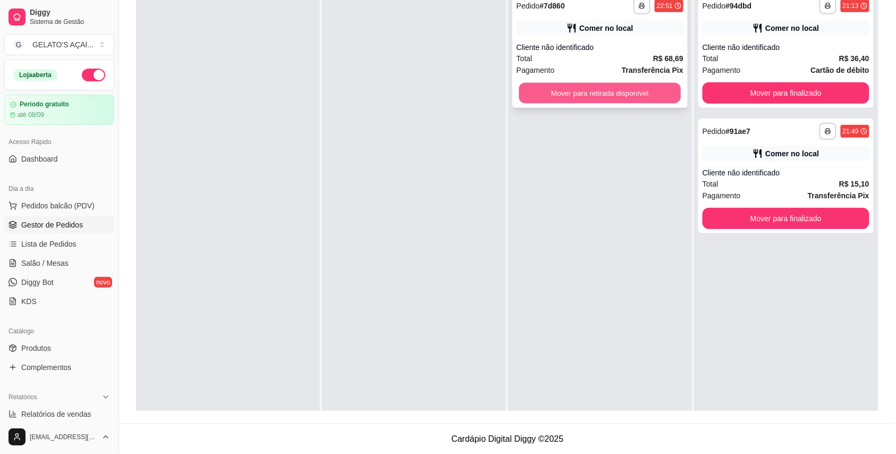
click at [593, 94] on button "Mover para retirada disponível" at bounding box center [600, 93] width 162 height 21
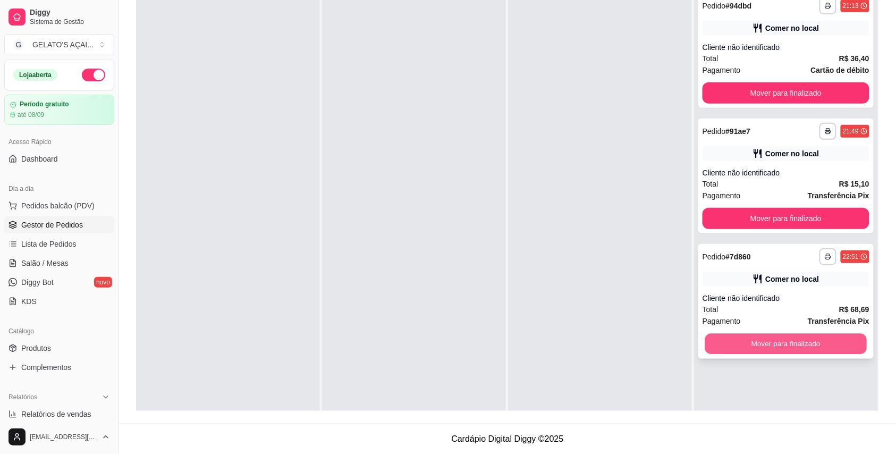
click at [782, 343] on button "Mover para finalizado" at bounding box center [786, 344] width 162 height 21
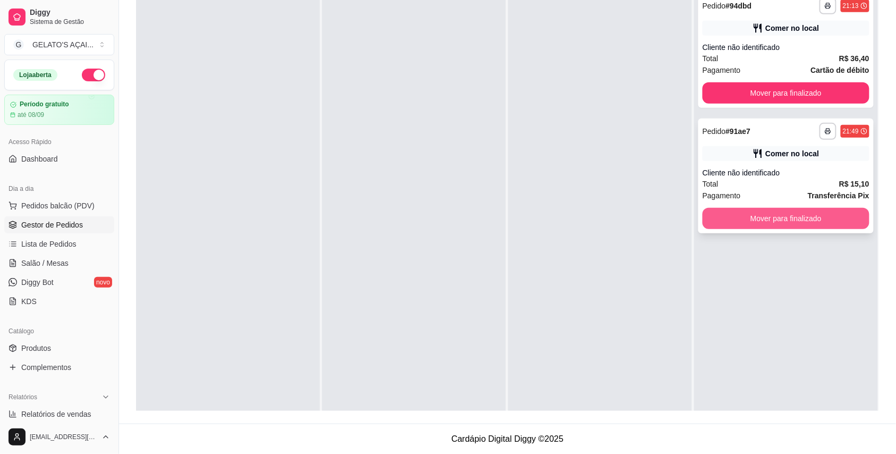
click at [790, 215] on button "Mover para finalizado" at bounding box center [785, 218] width 167 height 21
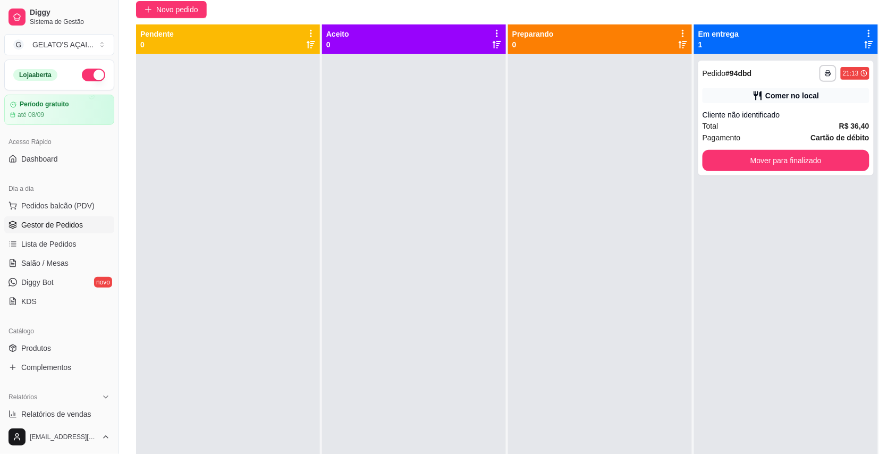
scroll to position [94, 0]
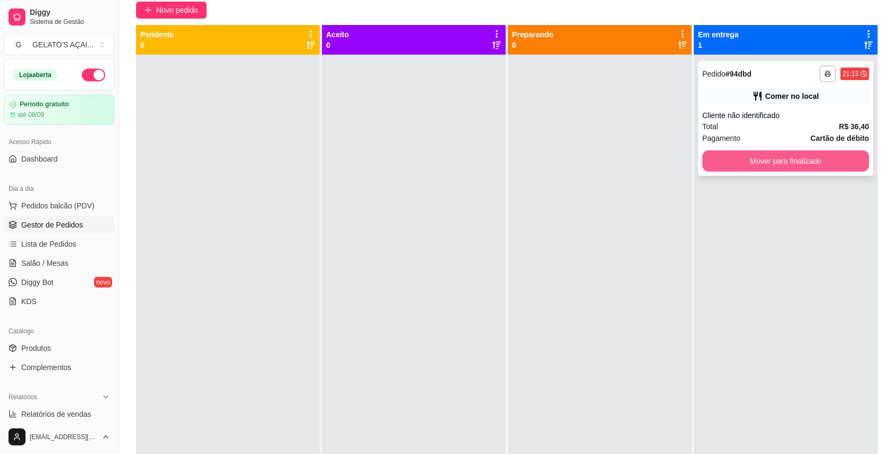
click at [808, 164] on button "Mover para finalizado" at bounding box center [785, 160] width 167 height 21
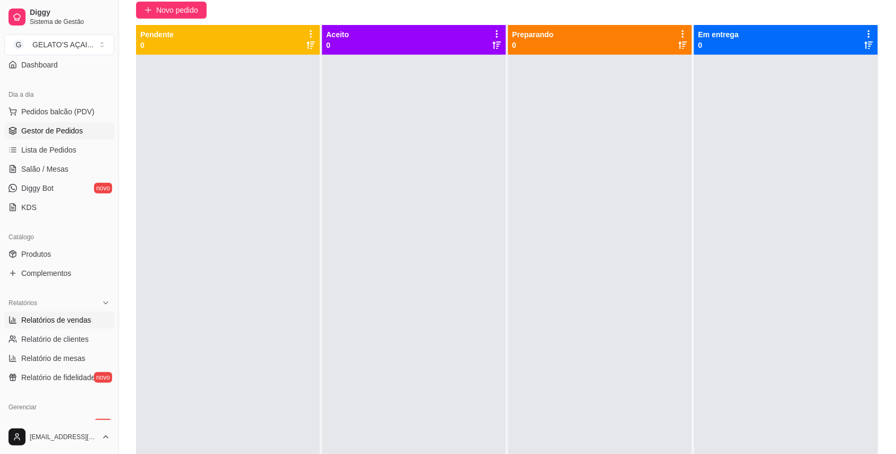
click at [82, 315] on span "Relatórios de vendas" at bounding box center [56, 319] width 70 height 11
select select "ALL"
select select "0"
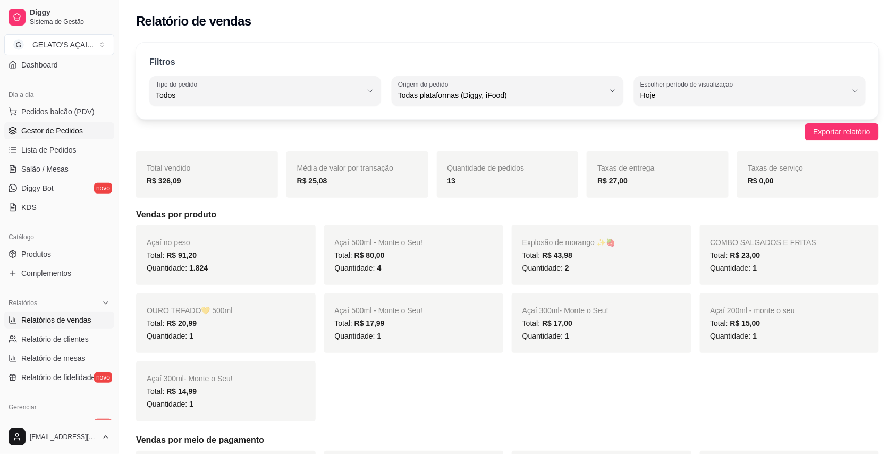
click at [54, 131] on span "Gestor de Pedidos" at bounding box center [52, 130] width 62 height 11
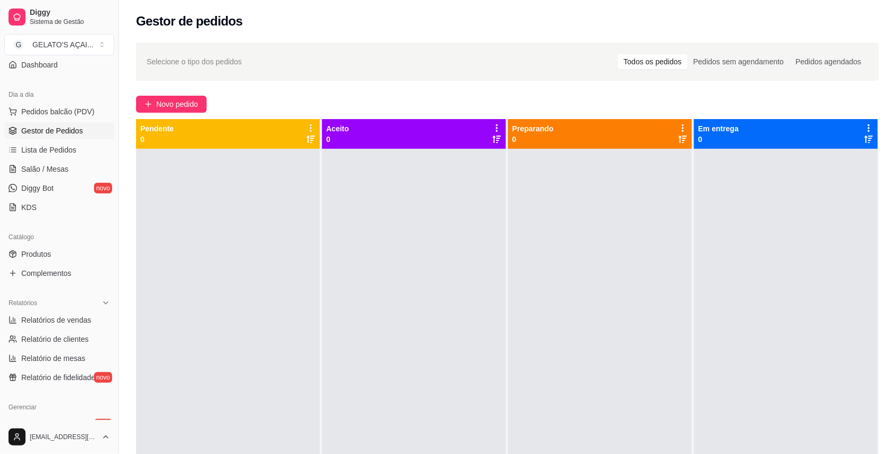
scroll to position [311, 0]
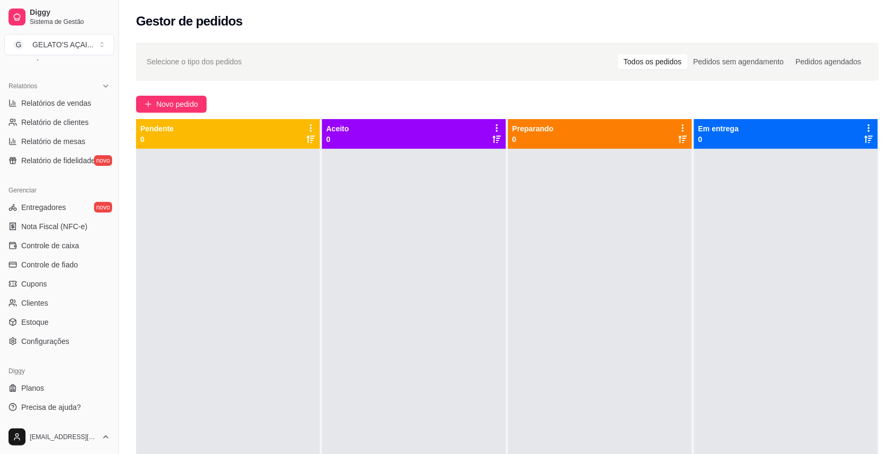
click at [548, 352] on div at bounding box center [600, 376] width 184 height 454
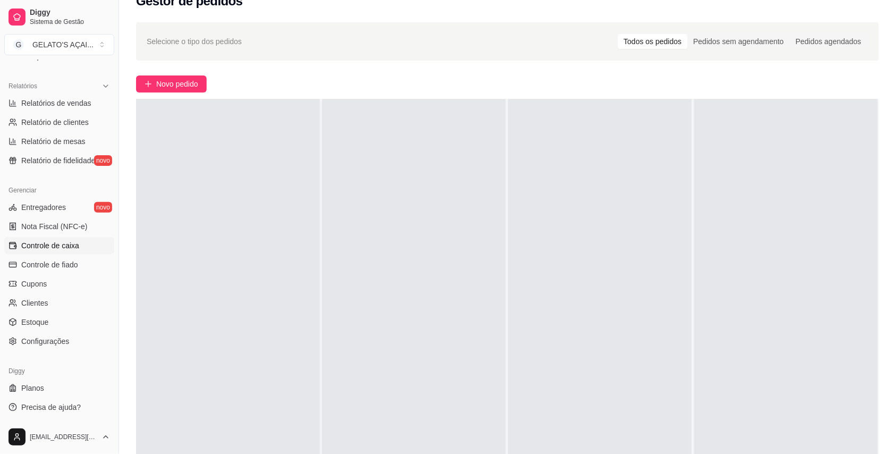
scroll to position [0, 0]
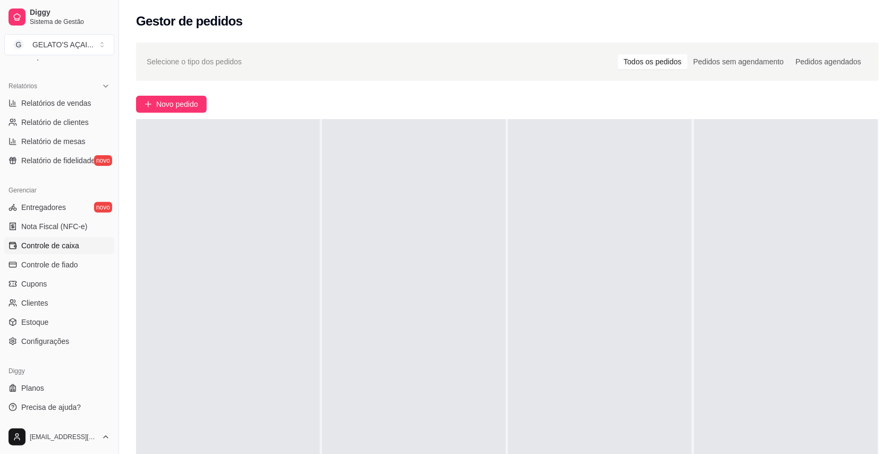
click at [68, 249] on span "Controle de caixa" at bounding box center [50, 245] width 58 height 11
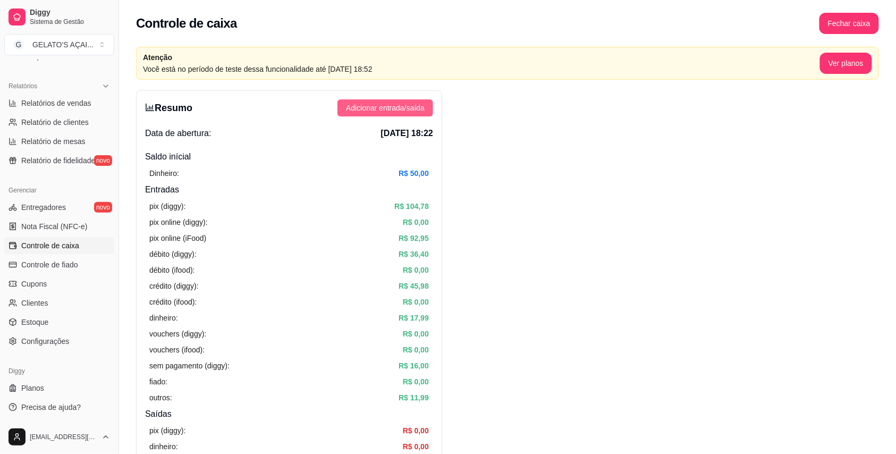
click at [404, 108] on span "Adicionar entrada/saída" at bounding box center [385, 108] width 79 height 12
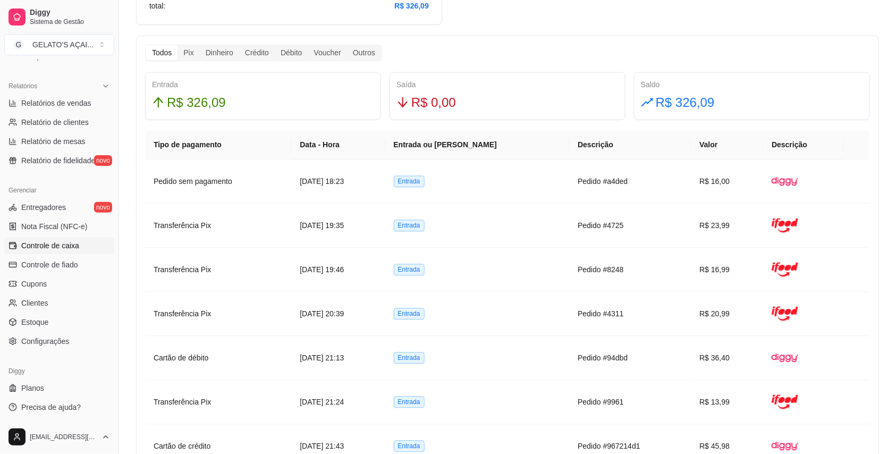
scroll to position [825, 0]
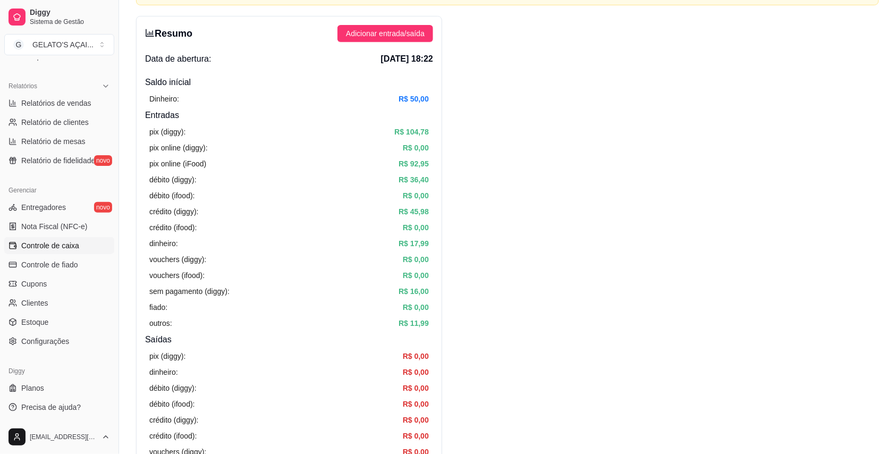
drag, startPoint x: 146, startPoint y: 131, endPoint x: 319, endPoint y: -22, distance: 231.5
click at [319, 0] on html "Diggy Sistema de Gestão G GELATO'S AÇAI ... Loja aberta Período gratuito até 08…" at bounding box center [448, 153] width 896 height 454
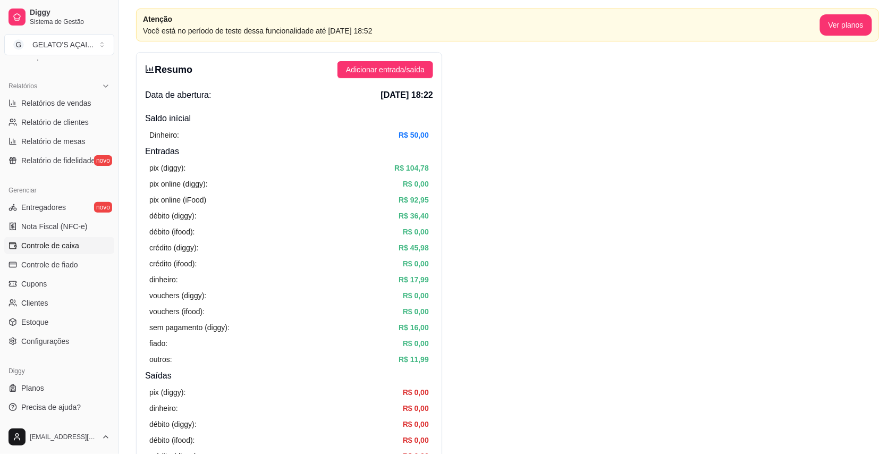
scroll to position [0, 0]
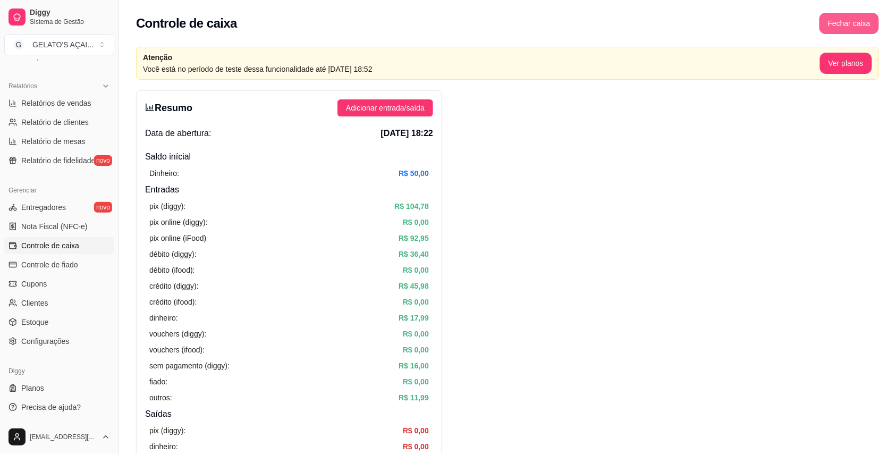
click at [859, 20] on button "Fechar caixa" at bounding box center [848, 23] width 59 height 21
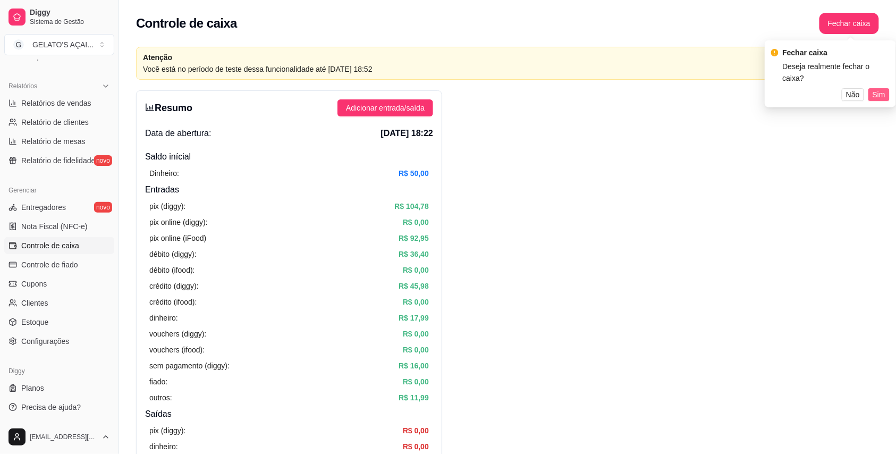
click at [876, 89] on span "Sim" at bounding box center [878, 95] width 13 height 12
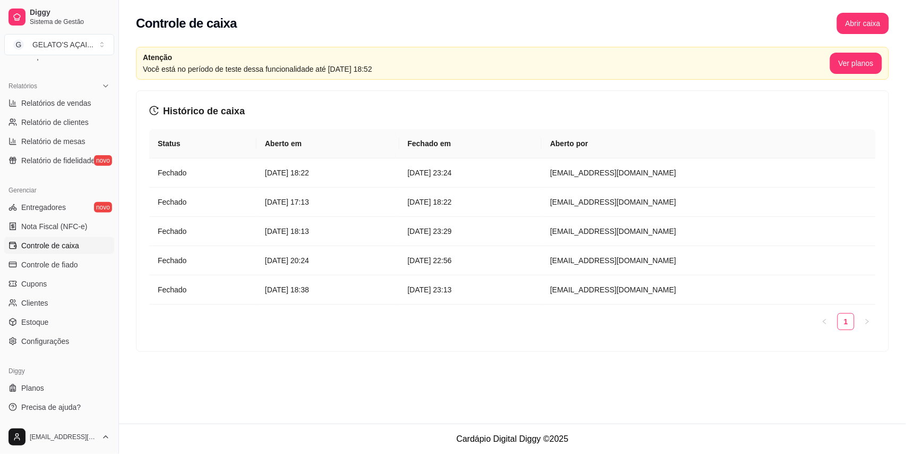
click at [500, 147] on th "Fechado em" at bounding box center [470, 143] width 143 height 29
click at [743, 143] on th "Aberto por" at bounding box center [709, 143] width 334 height 29
click at [743, 226] on td "[EMAIL_ADDRESS][DOMAIN_NAME]" at bounding box center [709, 231] width 334 height 29
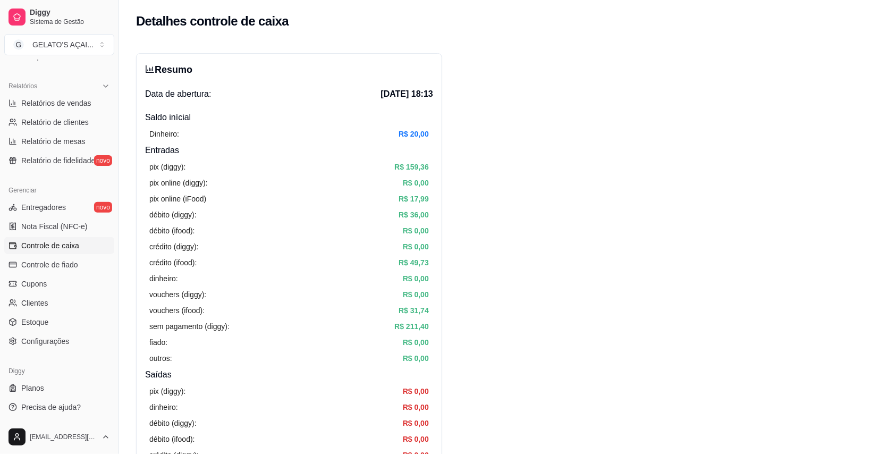
click at [819, 27] on div "Detalhes controle de caixa" at bounding box center [507, 21] width 743 height 17
click at [234, 17] on h2 "Detalhes controle de caixa" at bounding box center [212, 21] width 152 height 17
click at [67, 263] on span "Controle de fiado" at bounding box center [49, 264] width 57 height 11
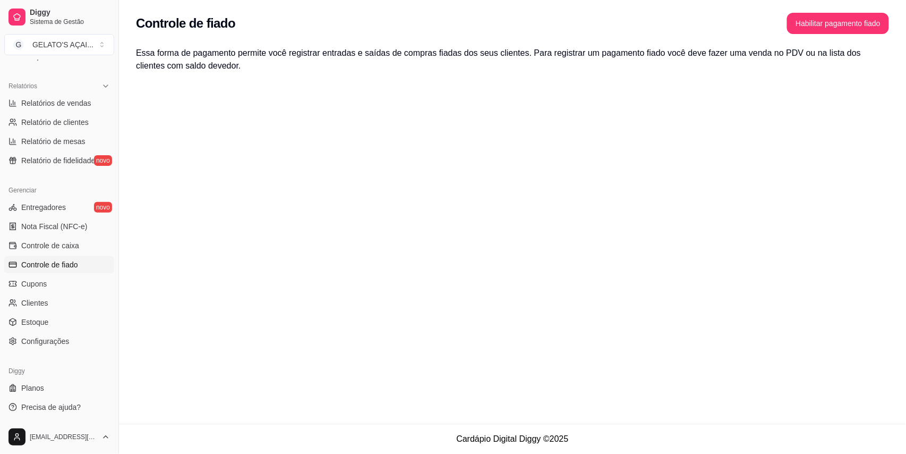
click at [64, 236] on ul "Entregadores novo Nota Fiscal (NFC-e) Controle de caixa Controle de fiado Cupon…" at bounding box center [59, 274] width 110 height 151
click at [65, 242] on span "Controle de caixa" at bounding box center [50, 245] width 58 height 11
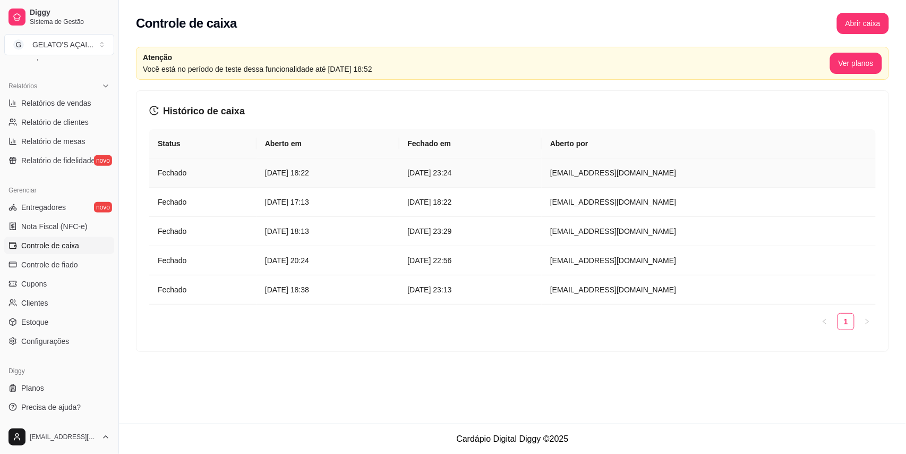
click at [391, 173] on article "[DATE] 18:22" at bounding box center [328, 173] width 126 height 12
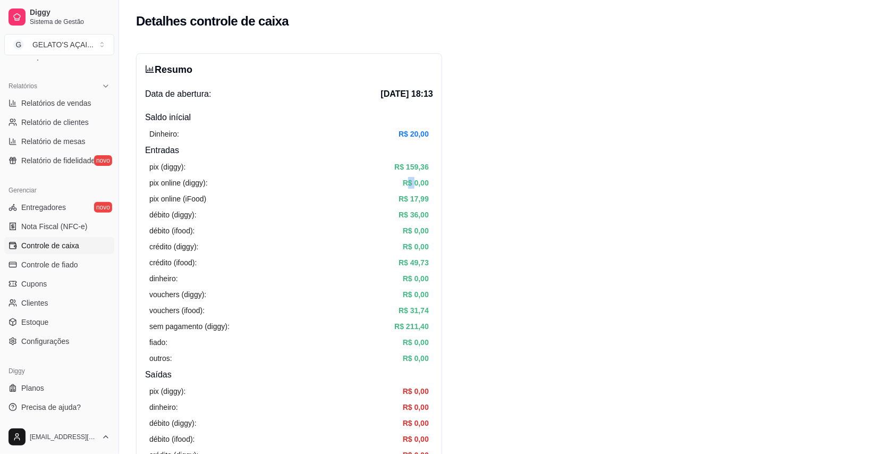
click at [409, 173] on div "pix (diggy): R$ 159,36 pix online (diggy): R$ 0,00 pix online (iFood) R$ 17,99 …" at bounding box center [289, 262] width 288 height 211
click at [189, 125] on div "Dinheiro: R$ 50,00" at bounding box center [289, 134] width 288 height 20
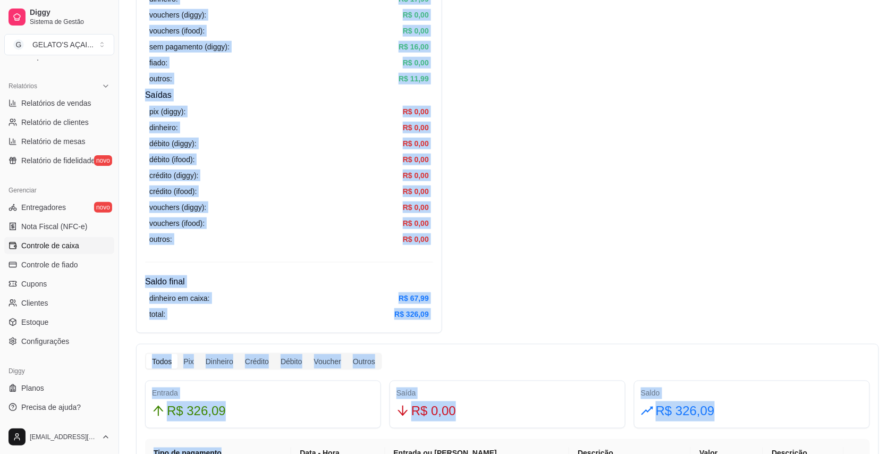
scroll to position [294, 0]
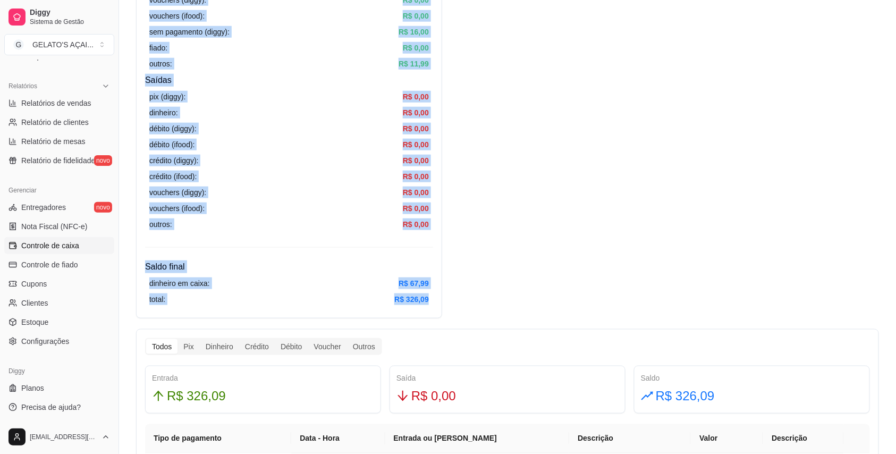
drag, startPoint x: 143, startPoint y: 68, endPoint x: 281, endPoint y: 326, distance: 292.8
click at [281, 326] on div "Resumo Data de abertura: [DATE] 18:22 Saldo inícial Dinheiro: R$ 50,00 Entradas…" at bounding box center [507, 346] width 777 height 1208
copy div "Resumo Data de abertura: [DATE] 18:22 Saldo inícial Dinheiro: R$ 50,00 Entradas…"
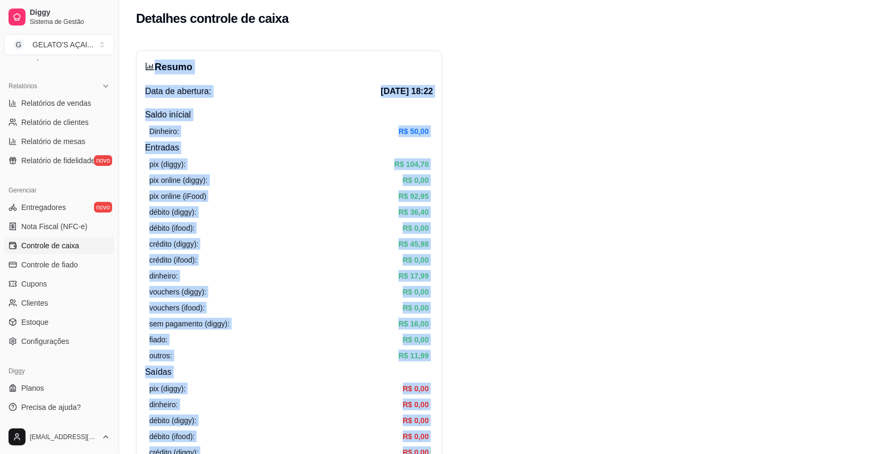
scroll to position [0, 0]
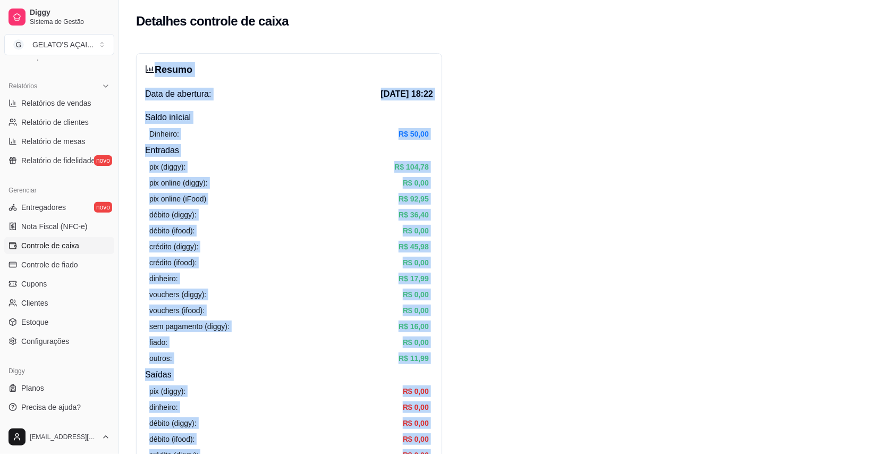
click at [421, 81] on div "Resumo Data de abertura: [DATE] 18:22 Saldo inícial Dinheiro: R$ 50,00 Entradas…" at bounding box center [289, 332] width 306 height 559
